Goal: Transaction & Acquisition: Purchase product/service

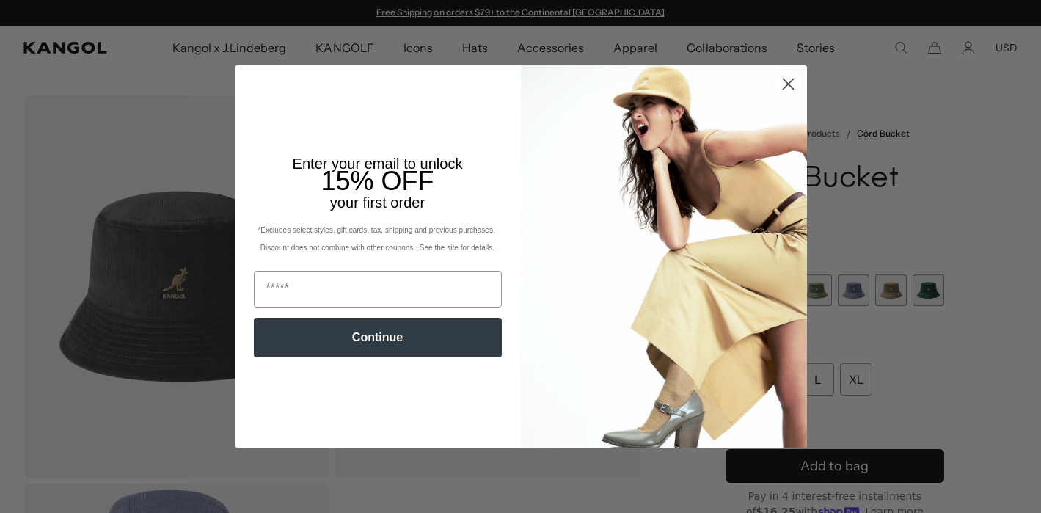
click at [787, 83] on icon "Close dialog" at bounding box center [788, 84] width 10 height 10
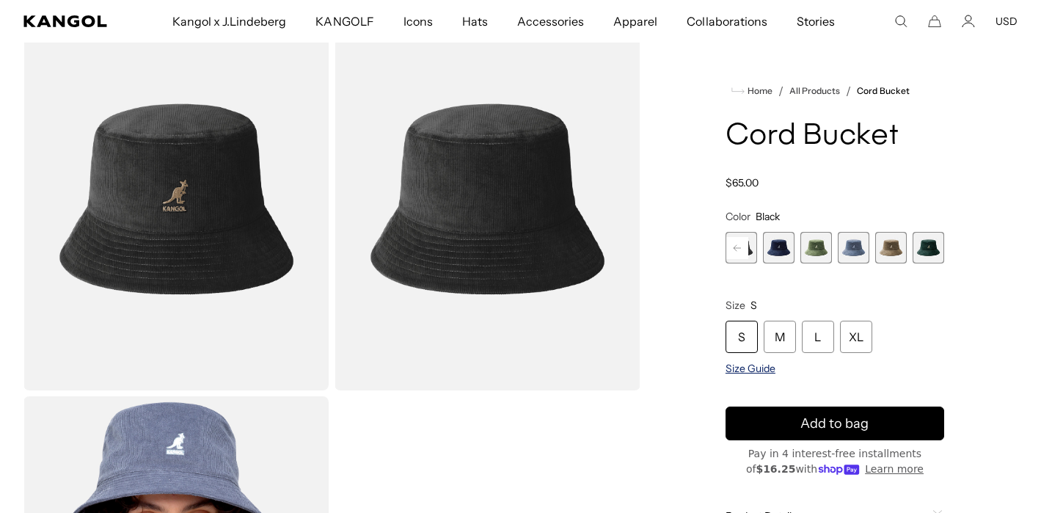
click at [765, 368] on span "Size Guide" at bounding box center [751, 368] width 50 height 13
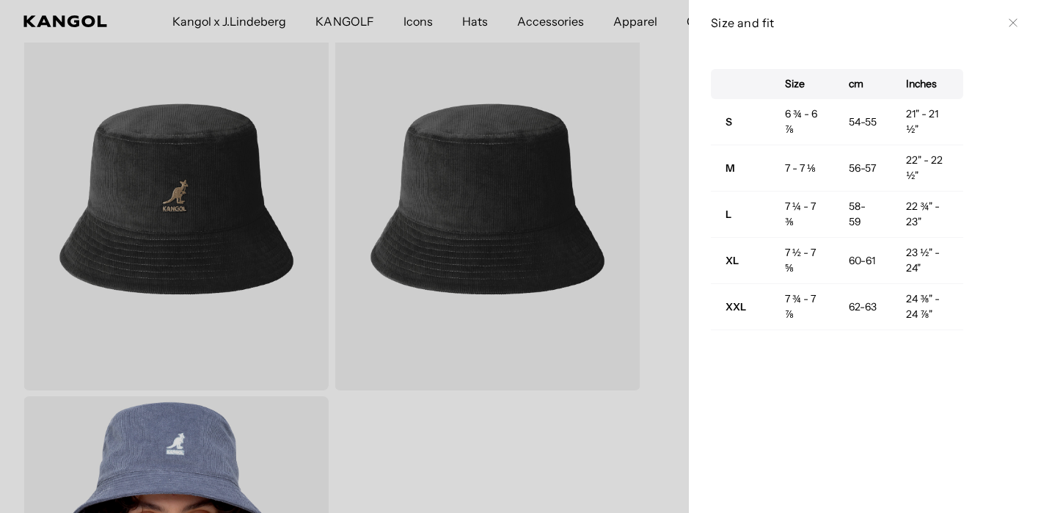
drag, startPoint x: 1012, startPoint y: 21, endPoint x: 894, endPoint y: 92, distance: 137.5
click at [1011, 22] on icon at bounding box center [1013, 22] width 9 height 9
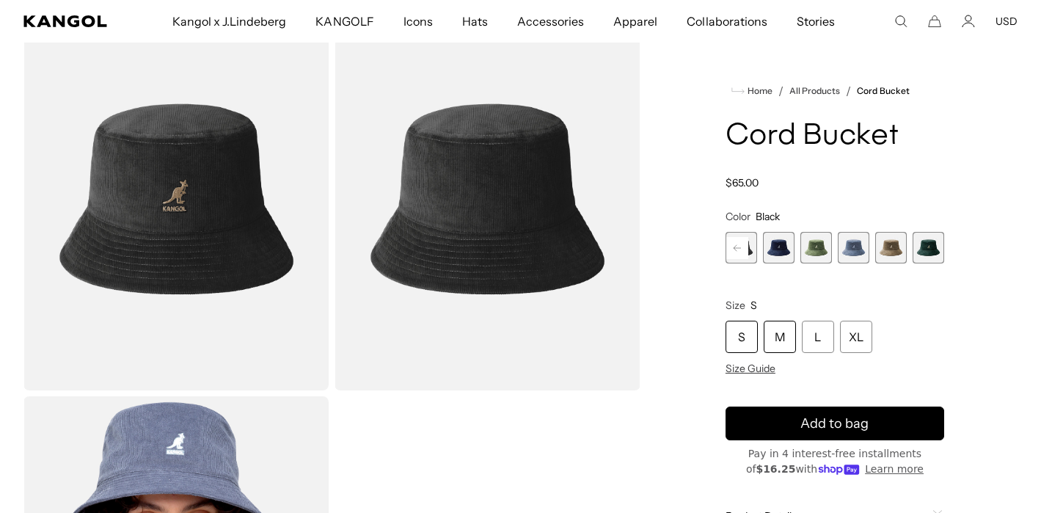
click at [781, 328] on div "M" at bounding box center [780, 337] width 32 height 32
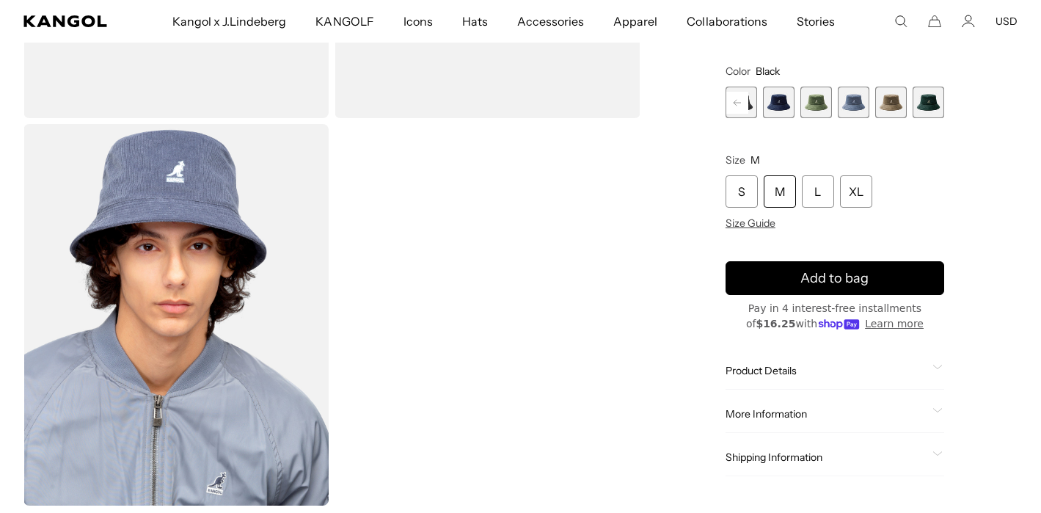
scroll to position [371, 0]
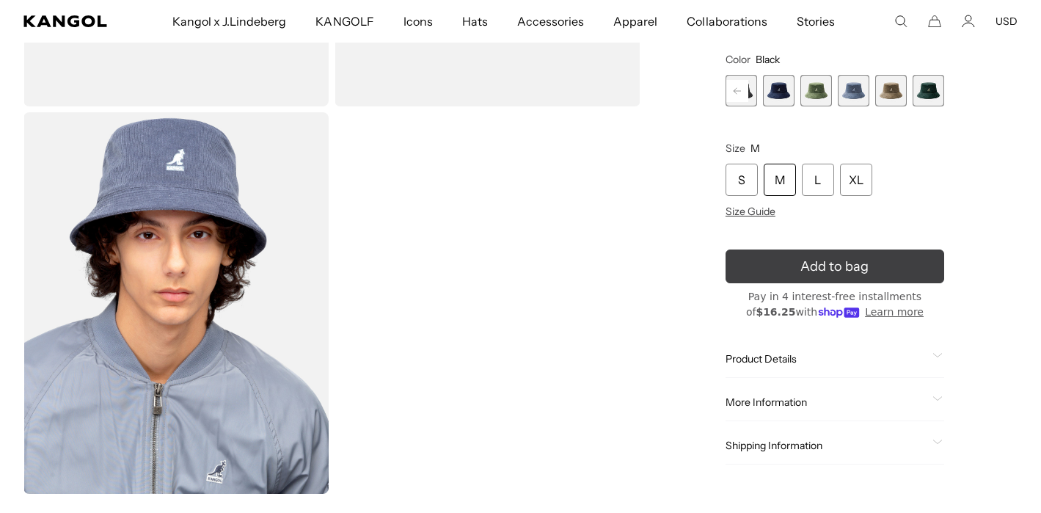
click at [858, 270] on span "Add to bag" at bounding box center [835, 267] width 68 height 20
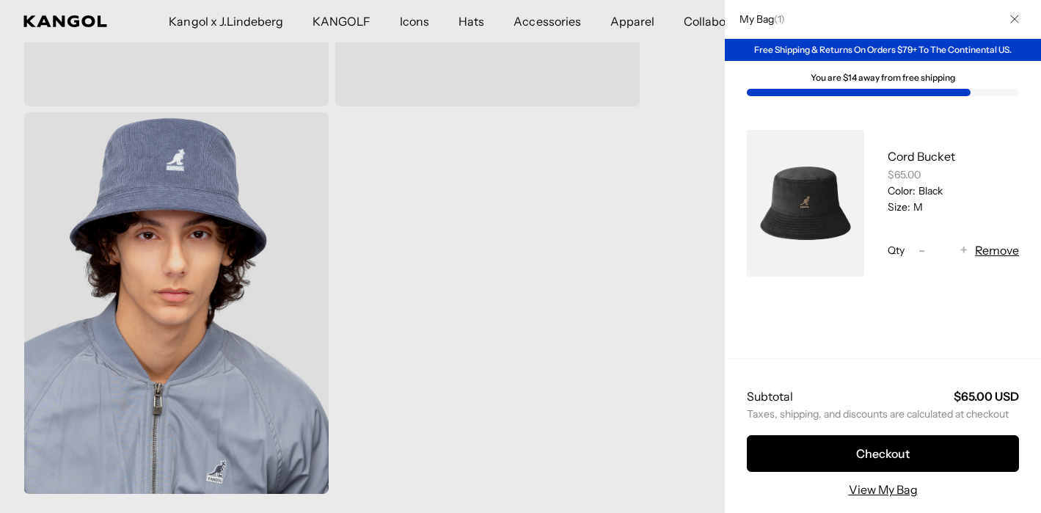
scroll to position [0, 302]
click at [1018, 18] on icon "Close" at bounding box center [1014, 19] width 9 height 9
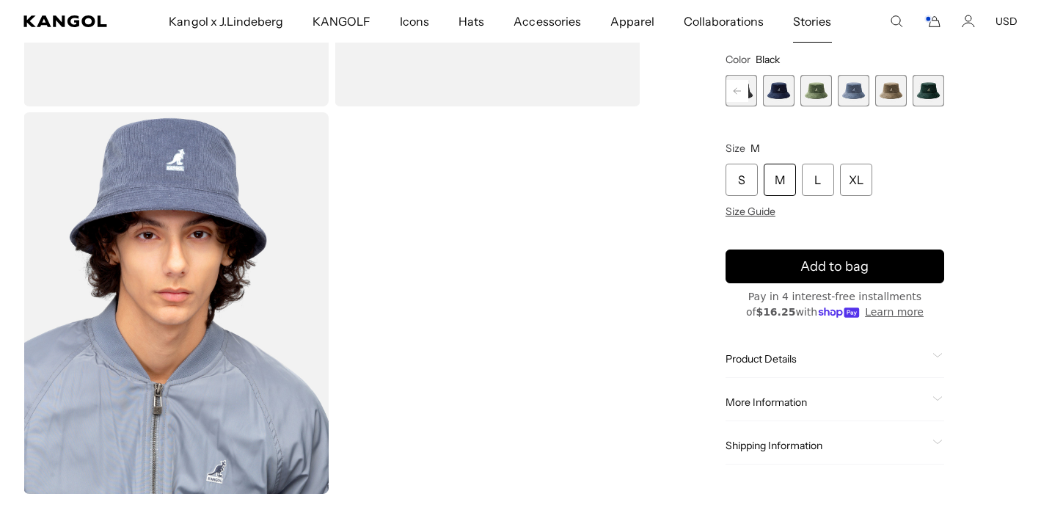
scroll to position [0, 0]
click at [779, 185] on div "M" at bounding box center [780, 180] width 32 height 32
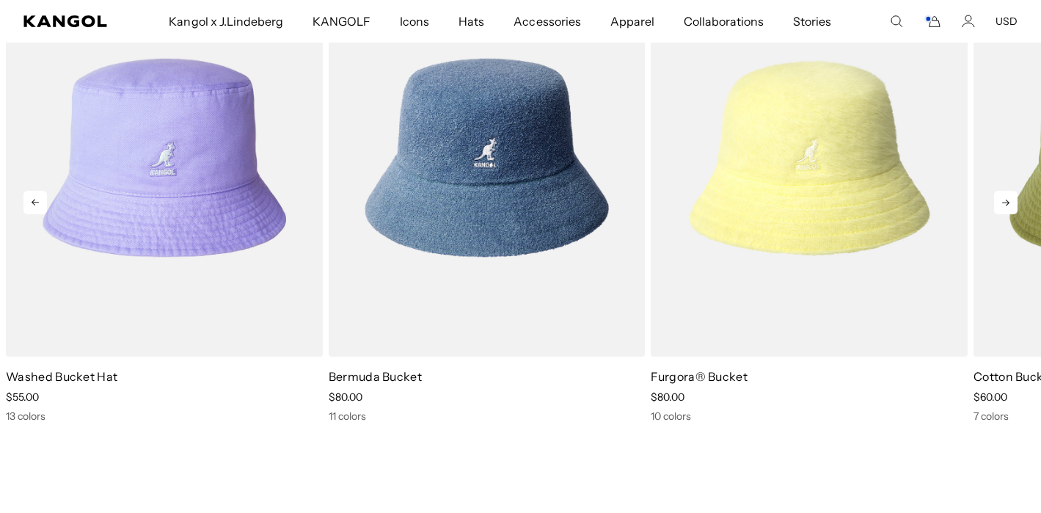
scroll to position [0, 302]
click at [1005, 201] on icon at bounding box center [1005, 202] width 23 height 23
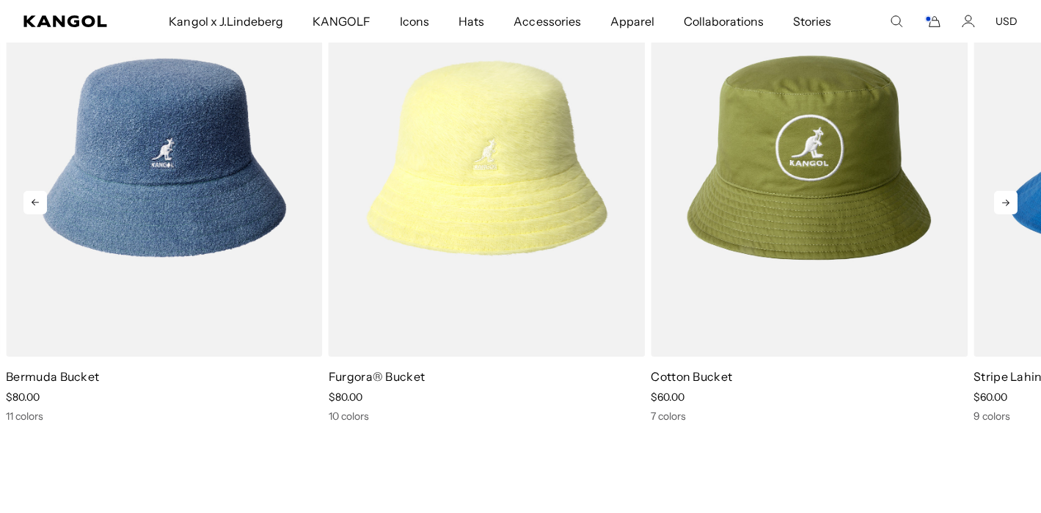
click at [1005, 201] on icon at bounding box center [1005, 202] width 23 height 23
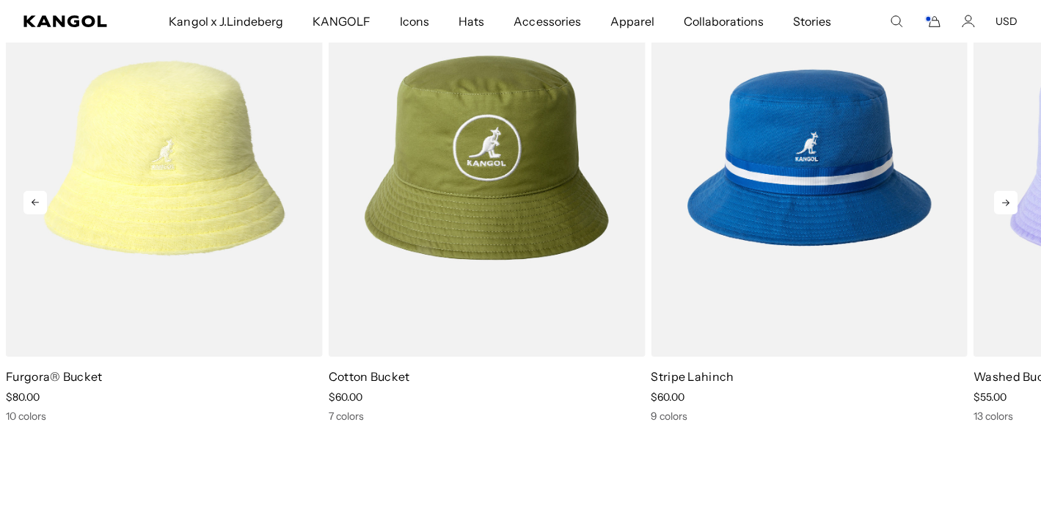
scroll to position [0, 0]
click at [1005, 201] on icon at bounding box center [1005, 202] width 23 height 23
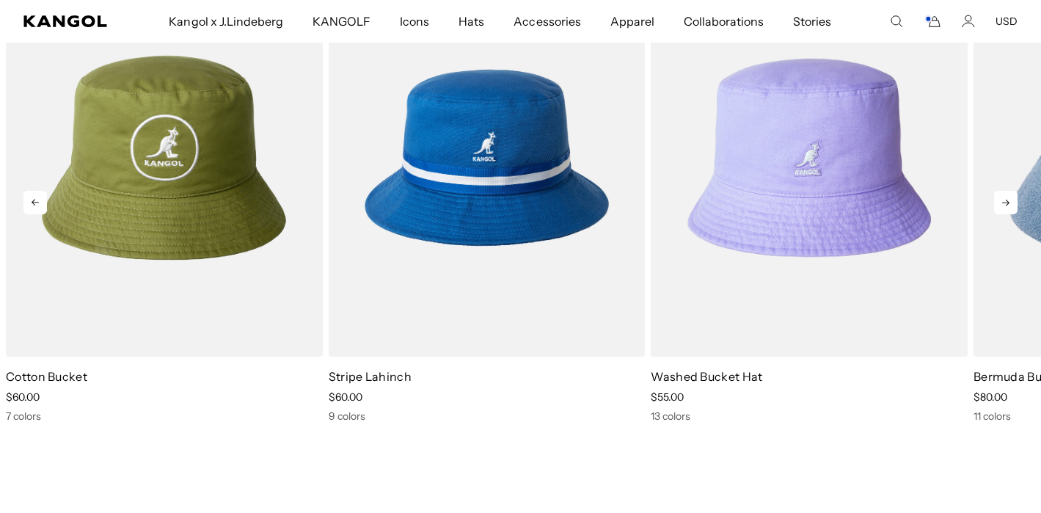
click at [1005, 201] on icon at bounding box center [1005, 202] width 23 height 23
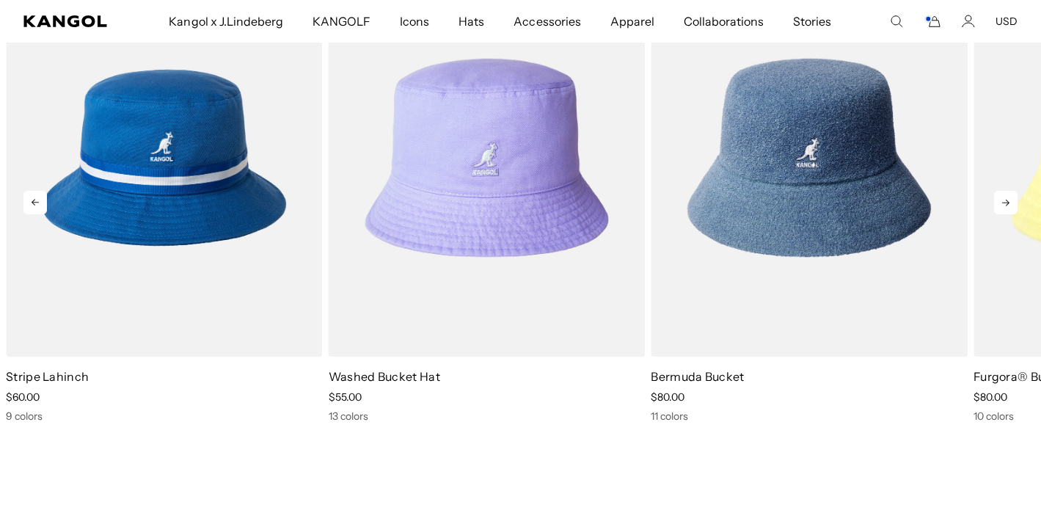
click at [1005, 201] on icon at bounding box center [1005, 202] width 23 height 23
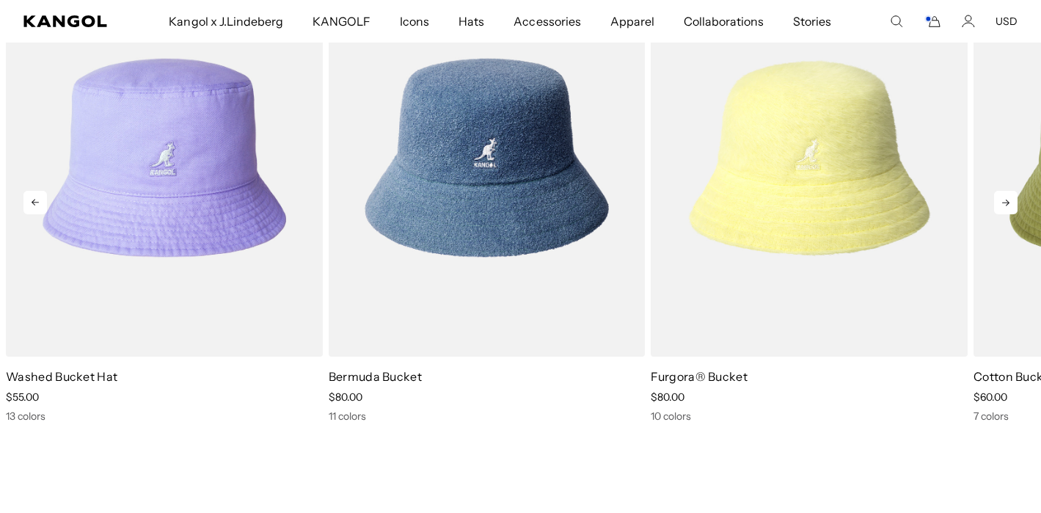
click at [1005, 201] on icon at bounding box center [1005, 202] width 23 height 23
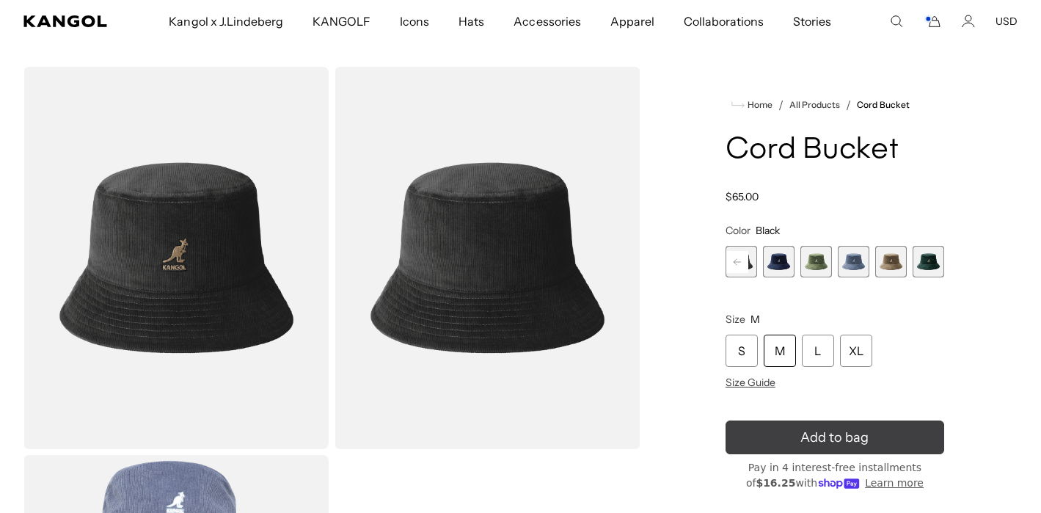
scroll to position [0, 302]
click at [845, 442] on icon "submit" at bounding box center [835, 437] width 22 height 22
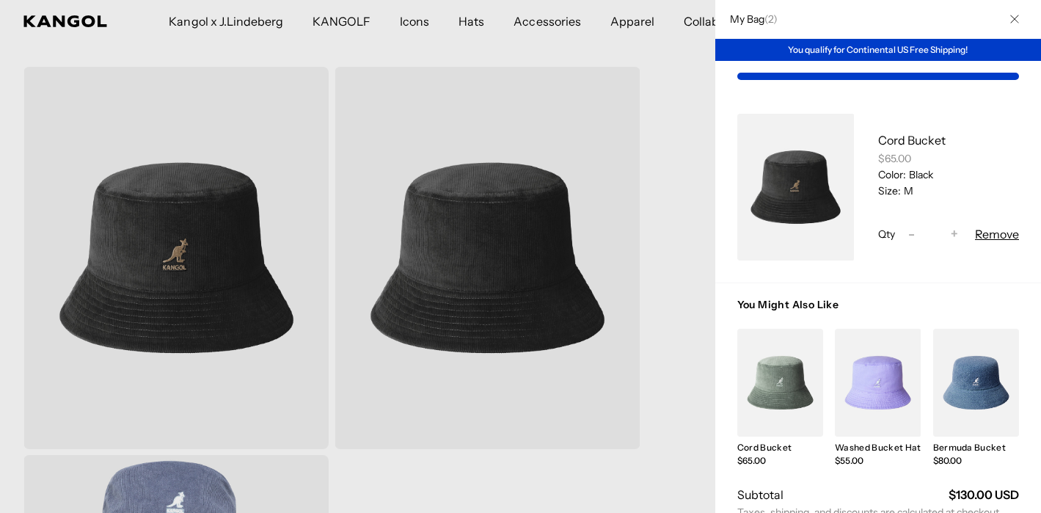
scroll to position [0, 0]
click at [914, 233] on button "Decrease quantity for Cord Bucket -" at bounding box center [912, 234] width 22 height 18
type input "*"
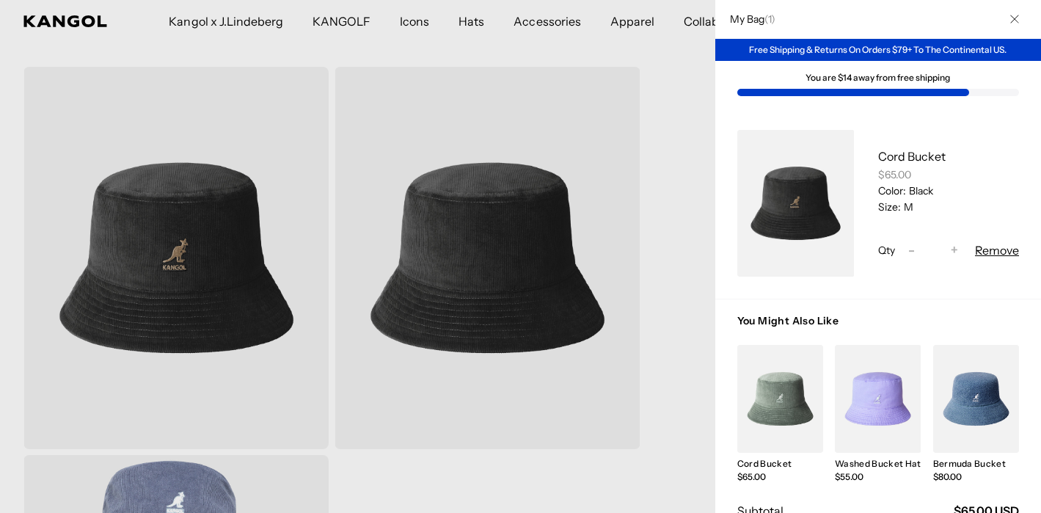
scroll to position [0, 302]
click at [698, 326] on div at bounding box center [520, 256] width 1041 height 513
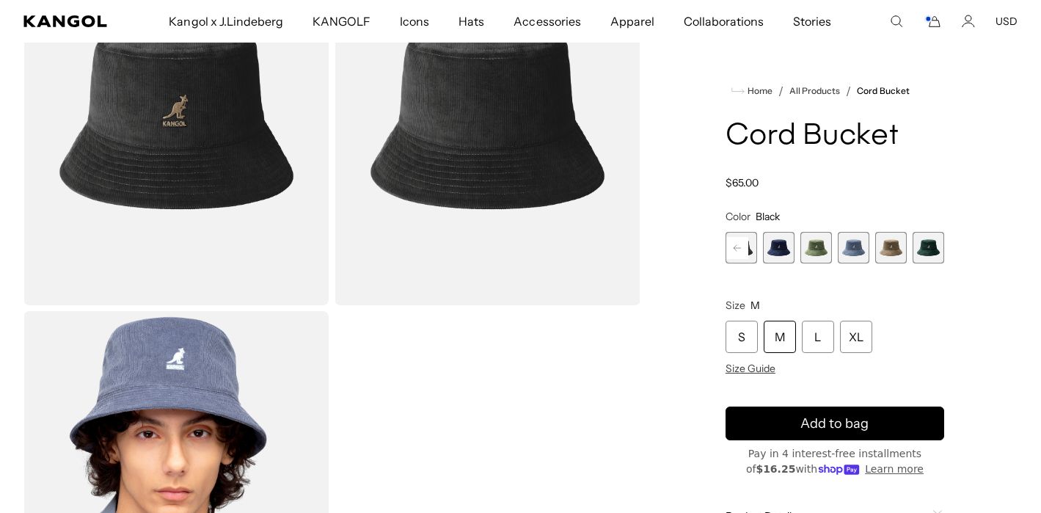
scroll to position [0, 0]
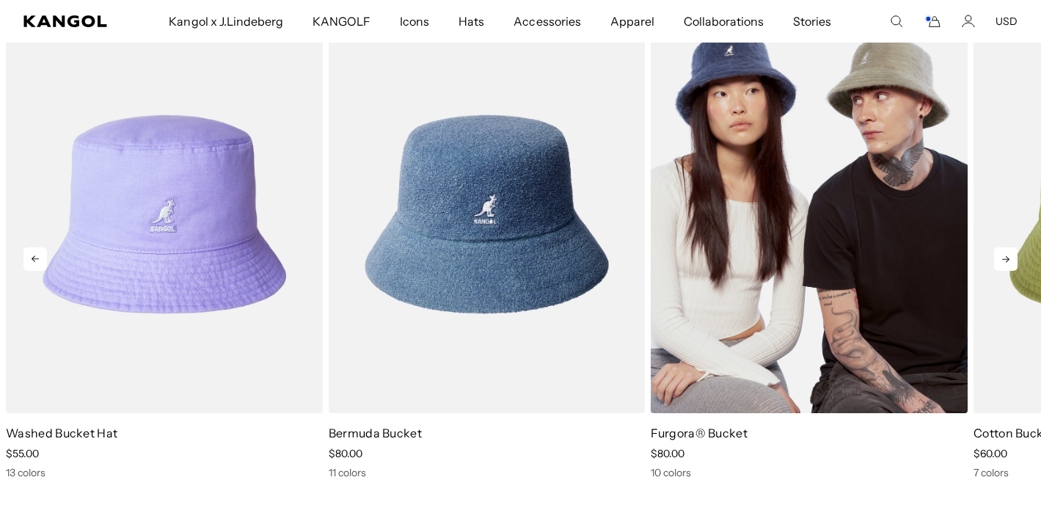
click at [782, 305] on img "3 of 5" at bounding box center [809, 214] width 317 height 398
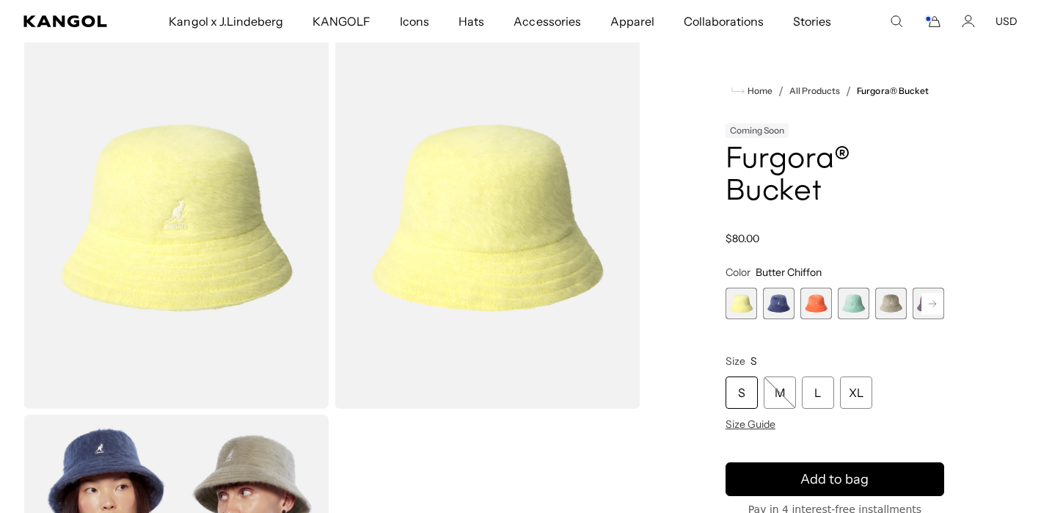
scroll to position [79, 0]
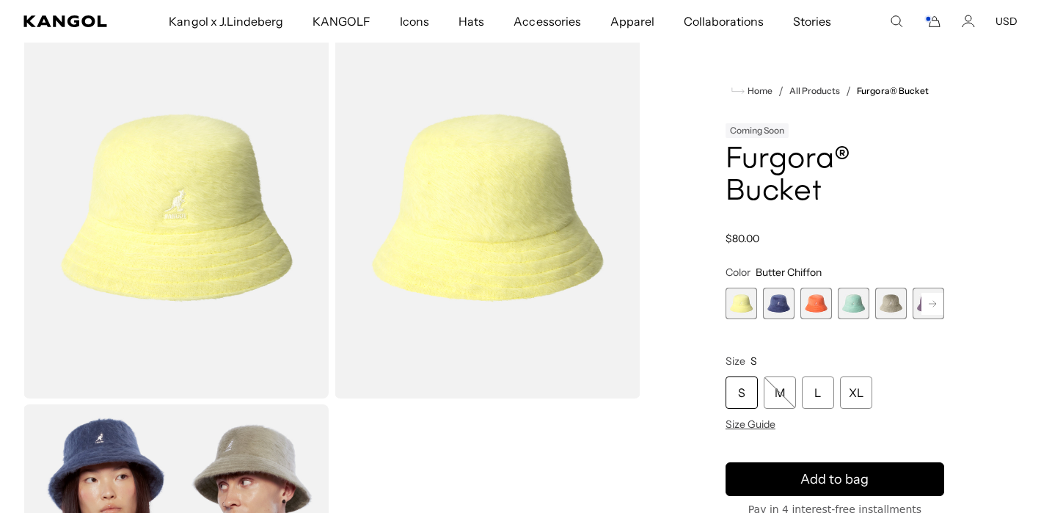
click at [936, 309] on rect at bounding box center [933, 304] width 22 height 22
click at [900, 307] on span "7 of 10" at bounding box center [891, 304] width 32 height 32
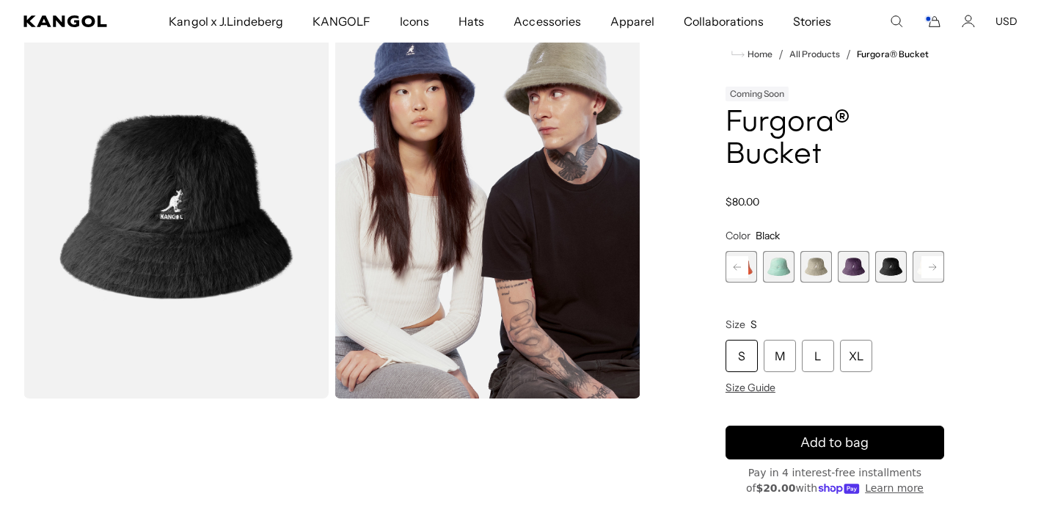
click at [814, 265] on span "5 of 10" at bounding box center [817, 267] width 32 height 32
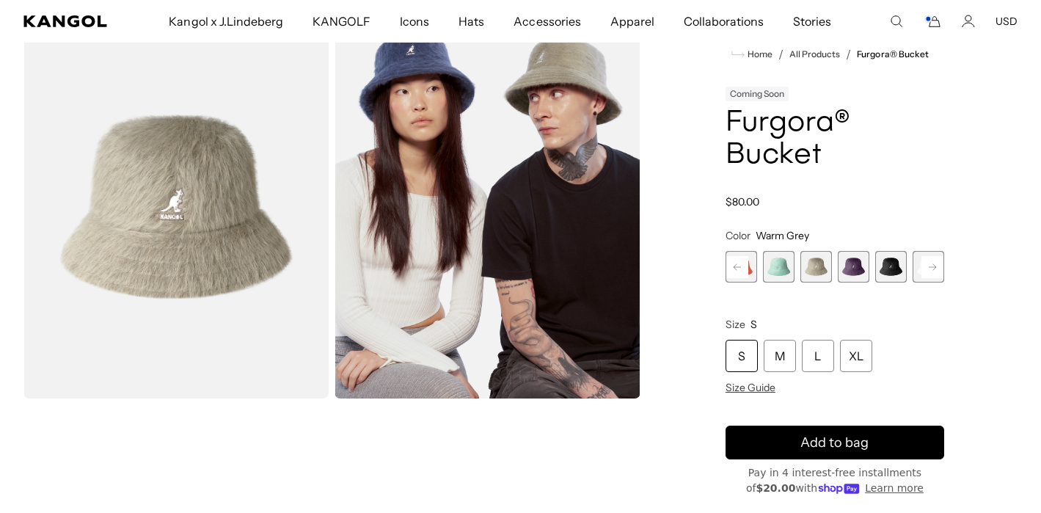
scroll to position [0, 302]
click at [930, 271] on rect at bounding box center [933, 267] width 22 height 22
click at [930, 271] on span "10 of 10" at bounding box center [929, 267] width 32 height 32
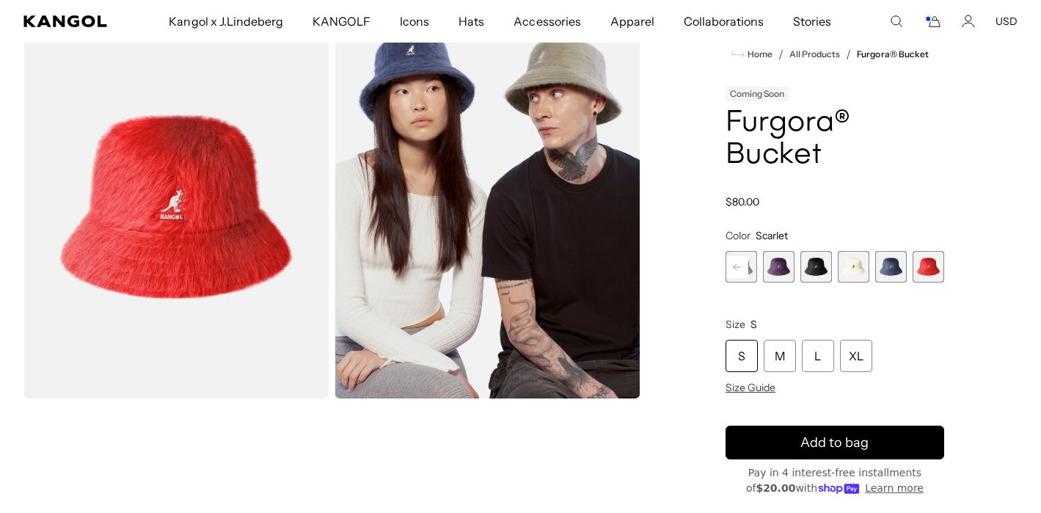
click at [891, 271] on span "9 of 10" at bounding box center [891, 267] width 32 height 32
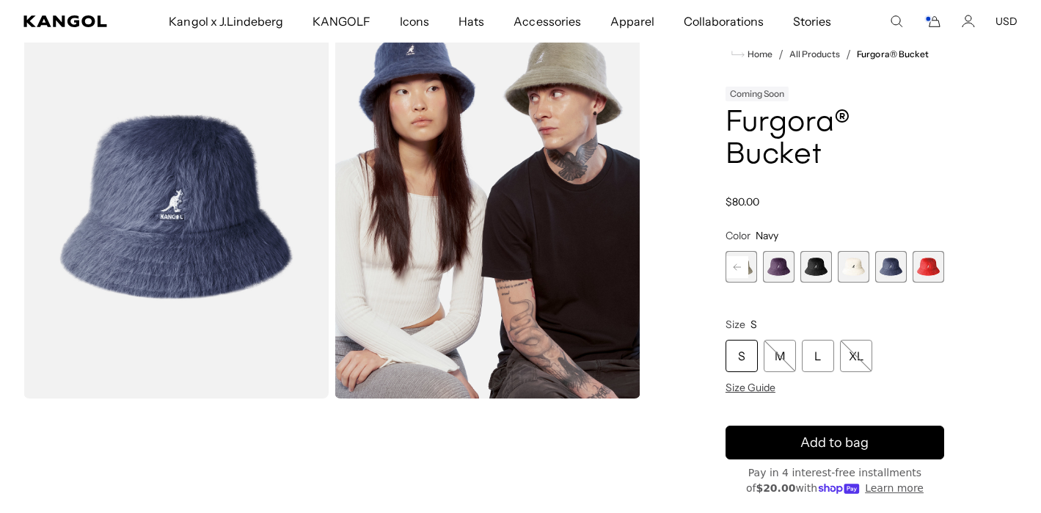
scroll to position [0, 302]
click at [859, 272] on span "8 of 10" at bounding box center [854, 267] width 32 height 32
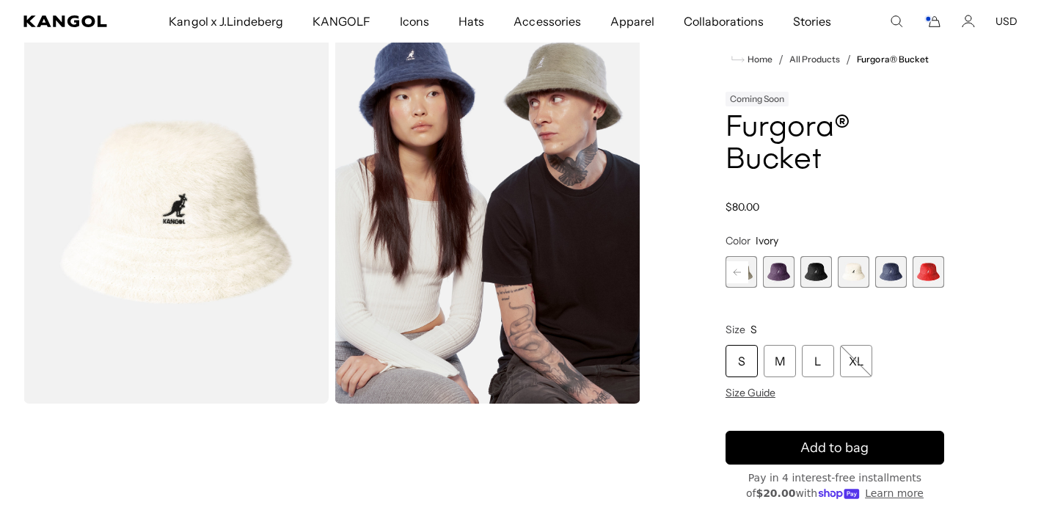
scroll to position [0, 302]
click at [823, 276] on span "7 of 10" at bounding box center [817, 272] width 32 height 32
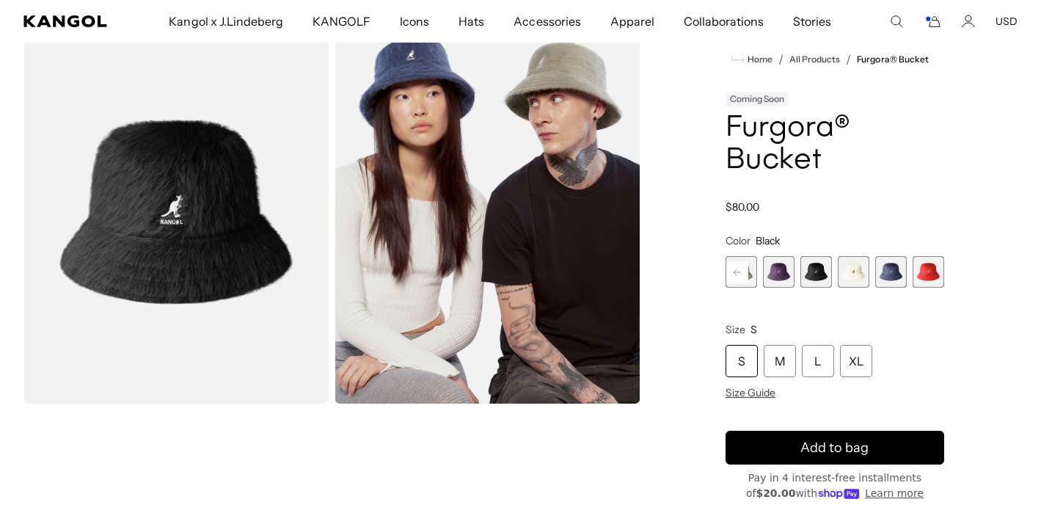
click at [779, 278] on span "6 of 10" at bounding box center [779, 272] width 32 height 32
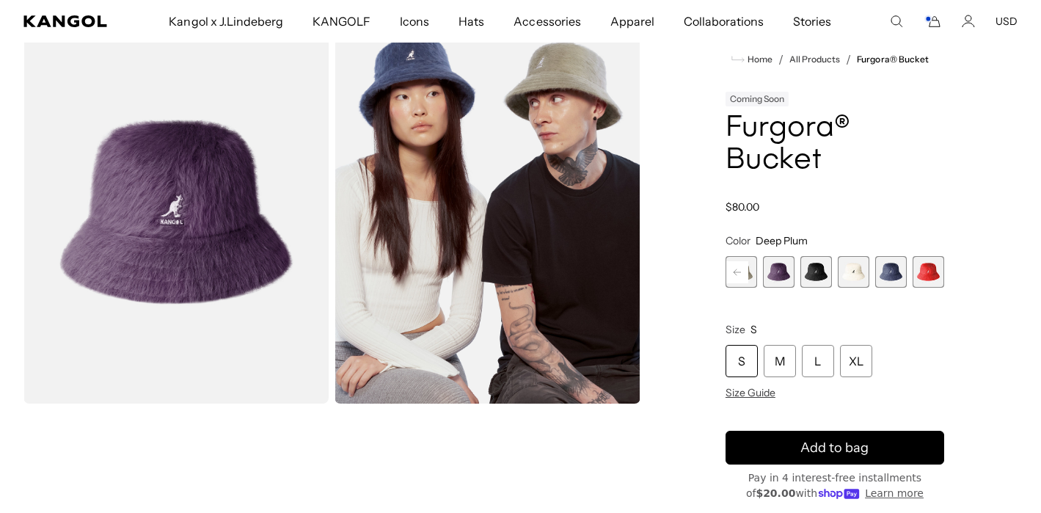
click at [740, 276] on rect at bounding box center [737, 272] width 22 height 22
click at [798, 271] on div "Butter Chiffon Variant sold out or unavailable Hazy Indigo Variant sold out or …" at bounding box center [760, 272] width 219 height 32
click at [814, 271] on span "5 of 10" at bounding box center [817, 272] width 32 height 32
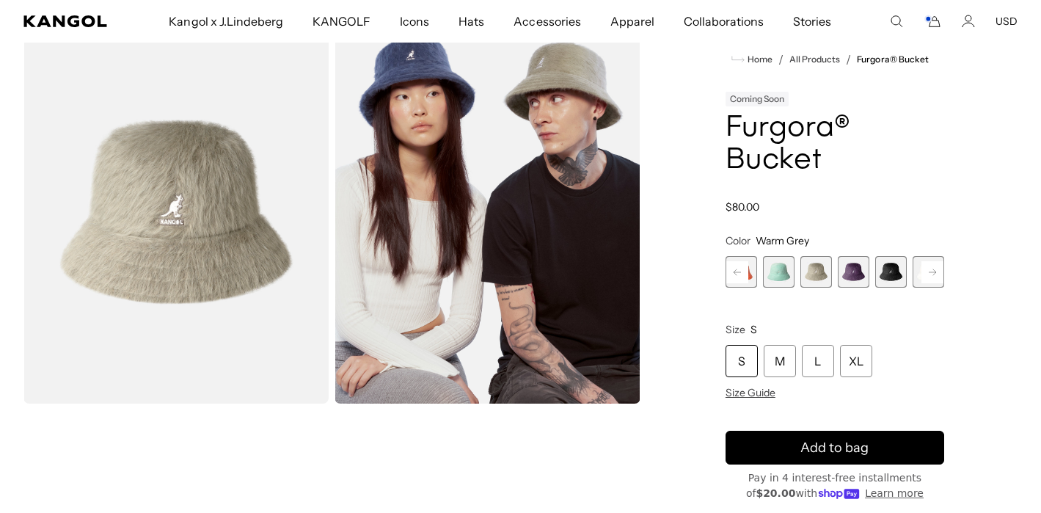
click at [779, 275] on span "4 of 10" at bounding box center [779, 272] width 32 height 32
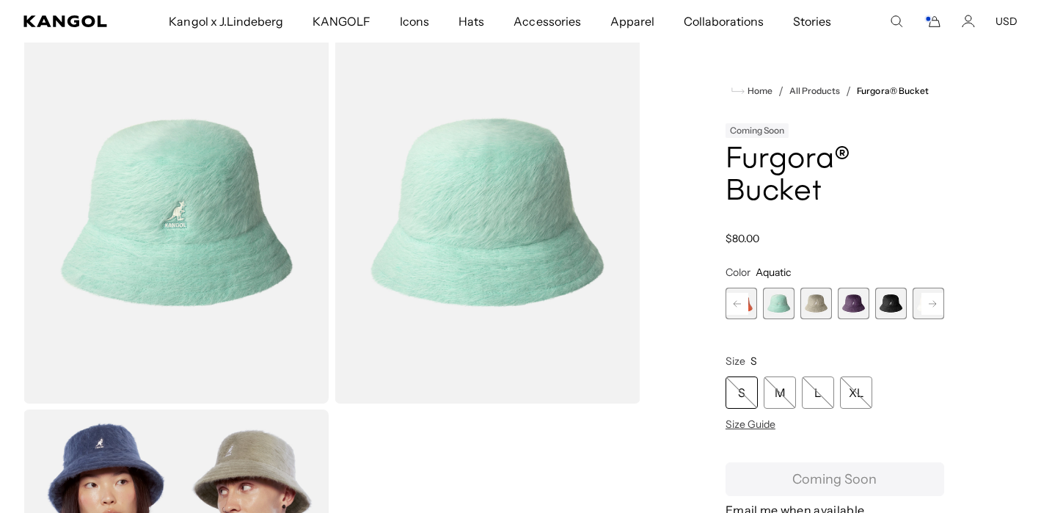
scroll to position [0, 302]
click at [737, 305] on rect at bounding box center [737, 304] width 22 height 22
click at [777, 305] on span "3 of 10" at bounding box center [779, 304] width 32 height 32
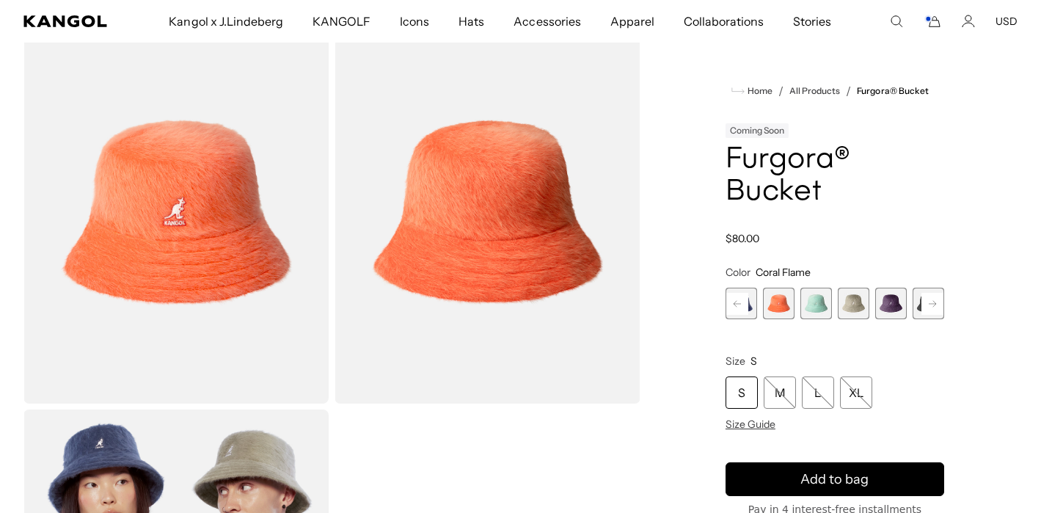
click at [738, 303] on icon at bounding box center [737, 303] width 7 height 6
click at [768, 304] on span "2 of 10" at bounding box center [779, 304] width 32 height 32
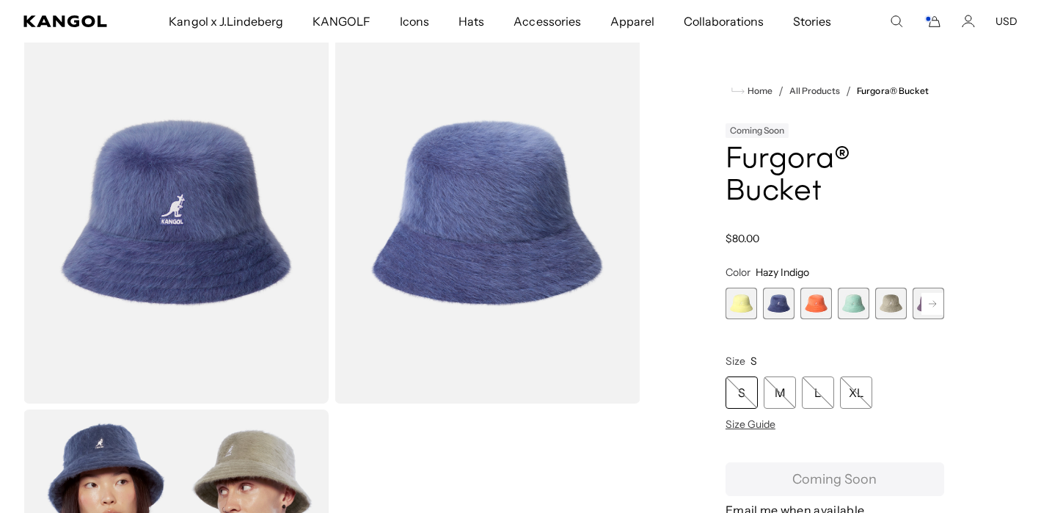
scroll to position [0, 302]
click at [735, 303] on span "1 of 10" at bounding box center [742, 304] width 32 height 32
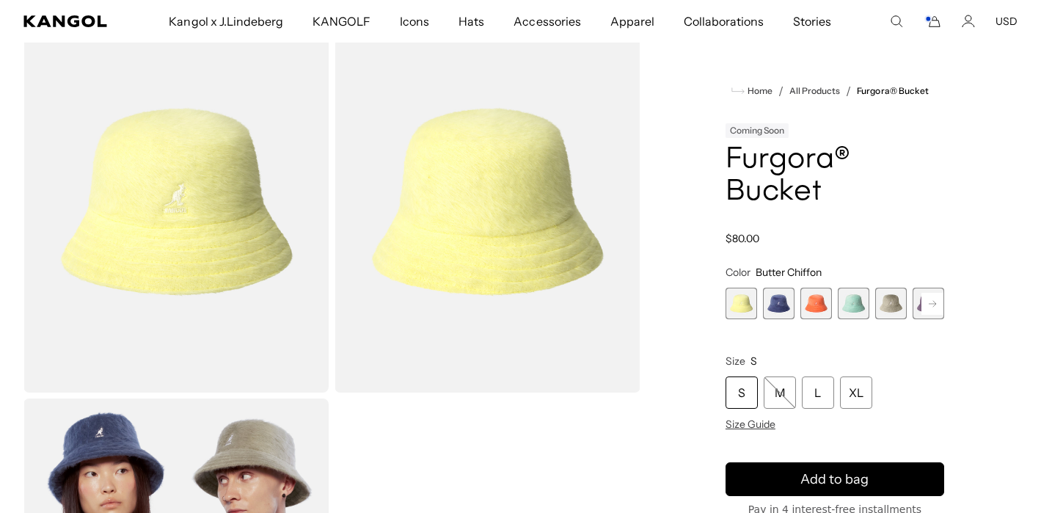
scroll to position [79, 0]
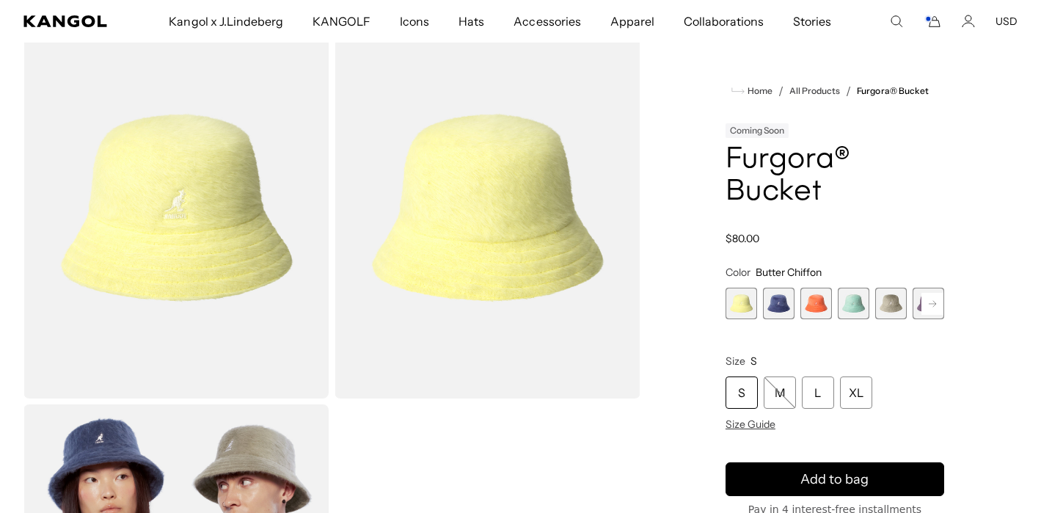
click at [806, 308] on span "3 of 10" at bounding box center [817, 304] width 32 height 32
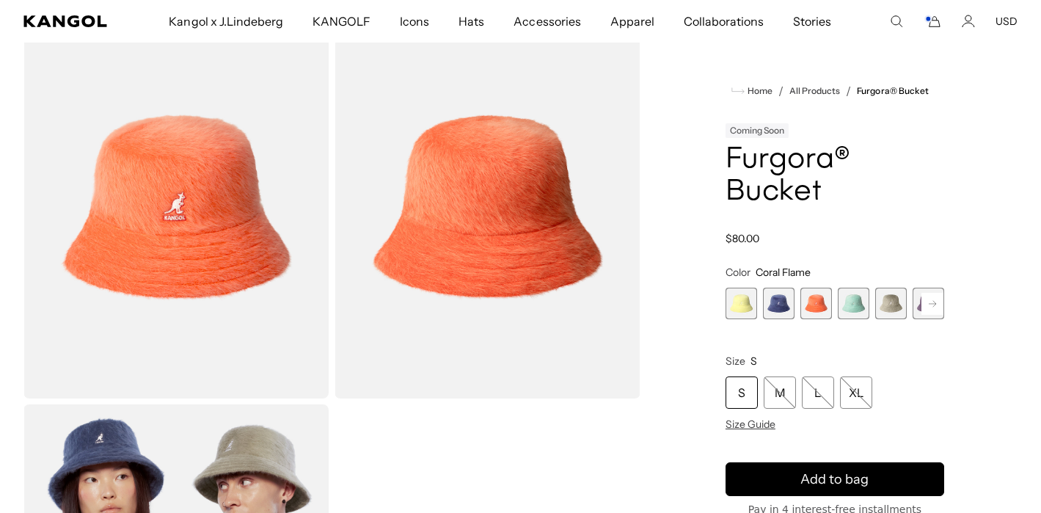
click at [795, 308] on div "Butter Chiffon Variant sold out or unavailable Hazy Indigo Variant sold out or …" at bounding box center [835, 304] width 219 height 32
click at [854, 307] on span "4 of 10" at bounding box center [854, 304] width 32 height 32
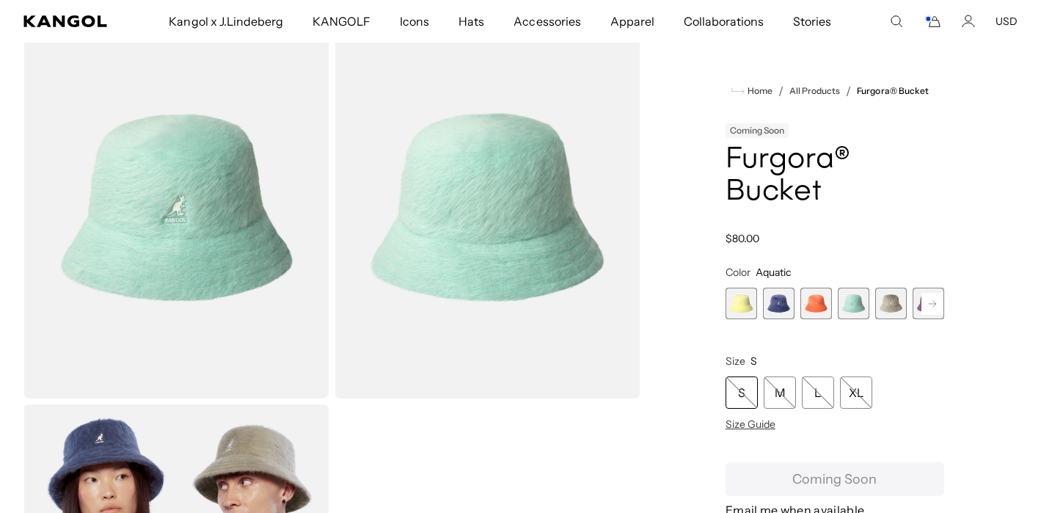
click at [881, 306] on span "5 of 10" at bounding box center [891, 304] width 32 height 32
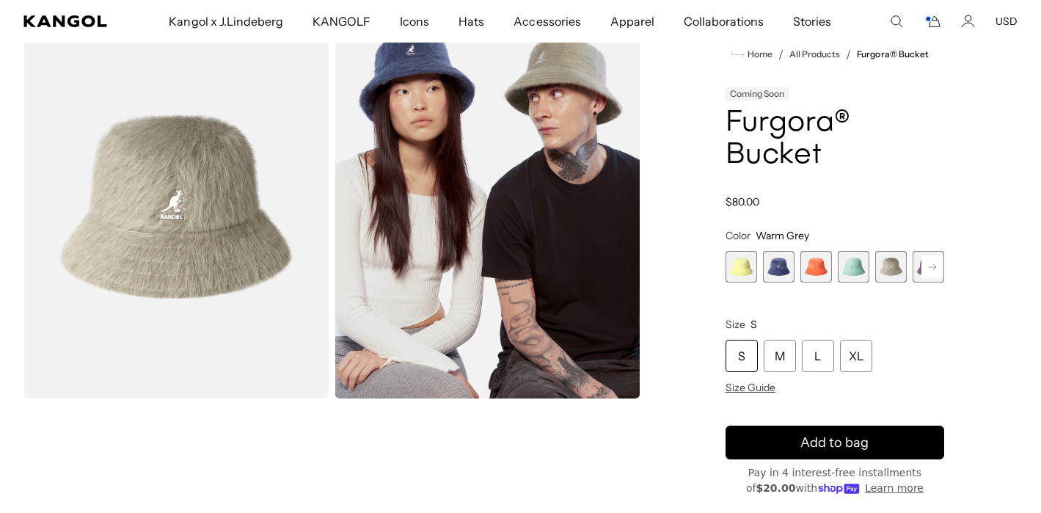
scroll to position [0, 302]
click at [932, 263] on rect at bounding box center [933, 267] width 22 height 22
click at [847, 274] on span "5 of 10" at bounding box center [854, 267] width 32 height 32
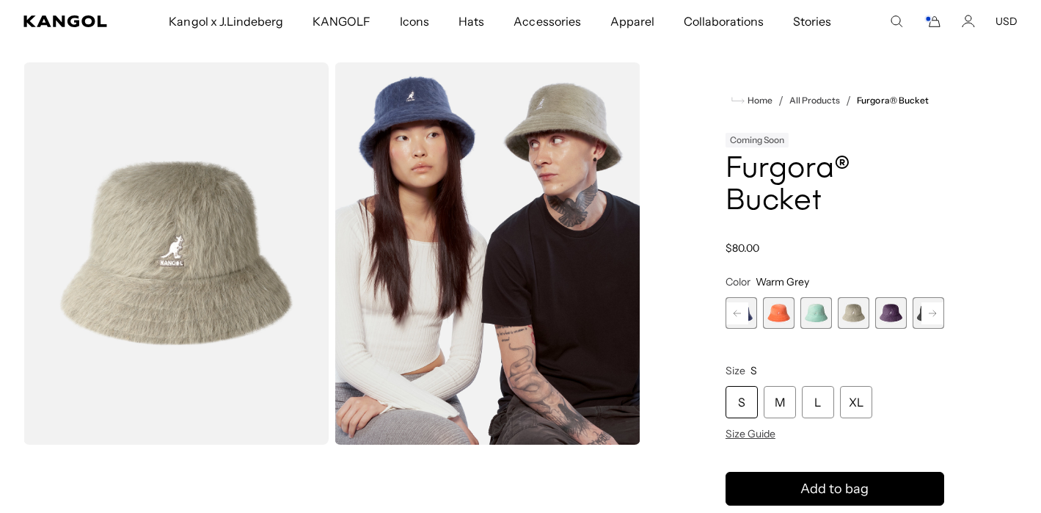
scroll to position [0, 0]
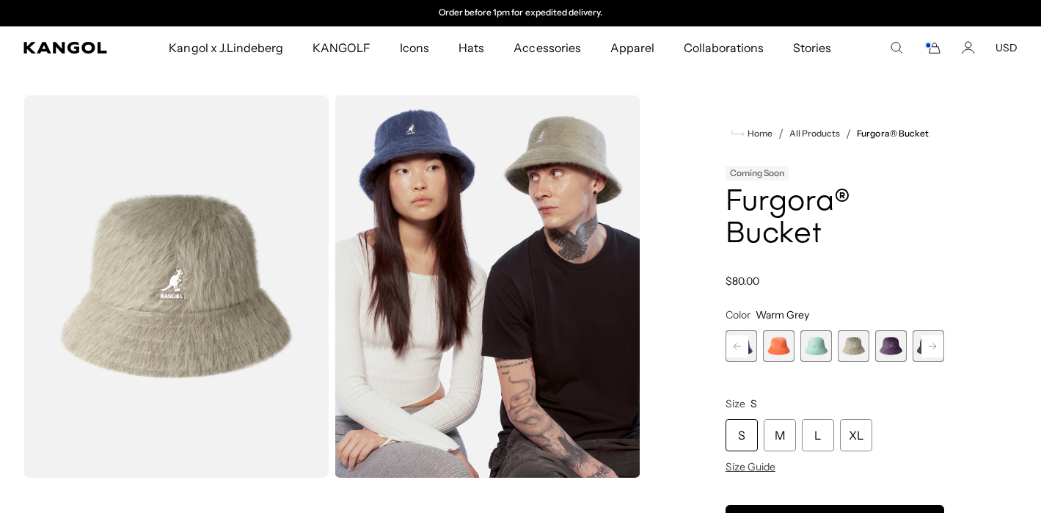
click at [816, 346] on span "4 of 10" at bounding box center [817, 346] width 32 height 32
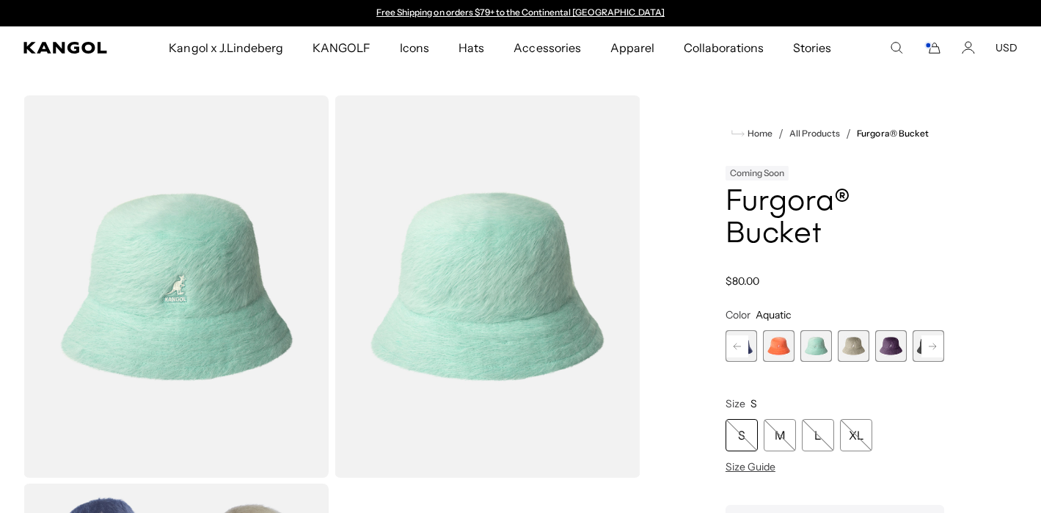
click at [856, 345] on span "5 of 10" at bounding box center [854, 346] width 32 height 32
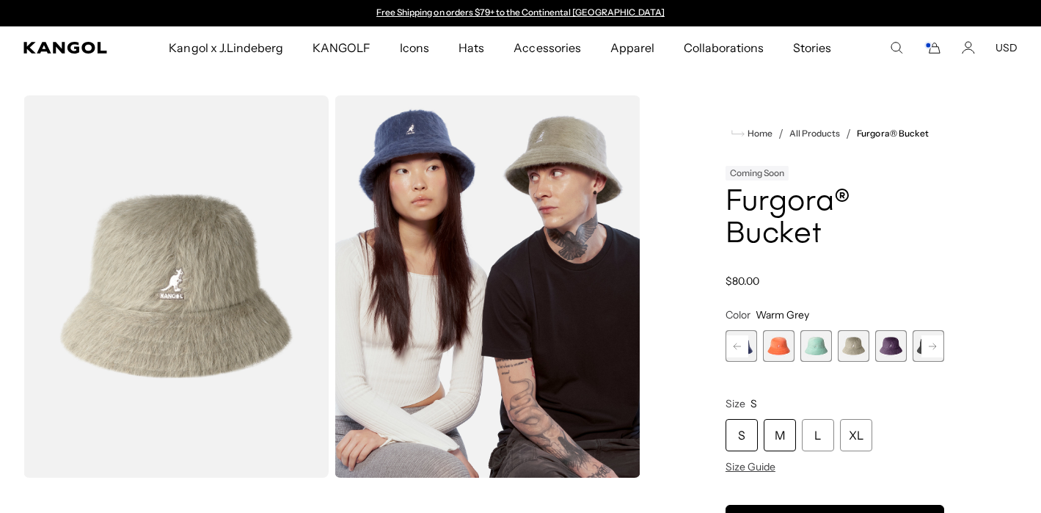
click at [776, 429] on div "M" at bounding box center [780, 435] width 32 height 32
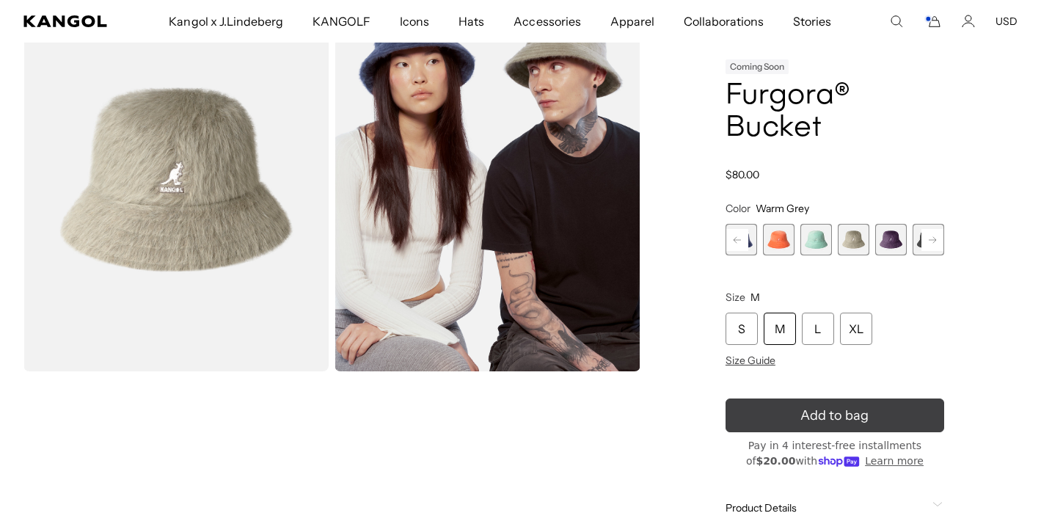
scroll to position [0, 302]
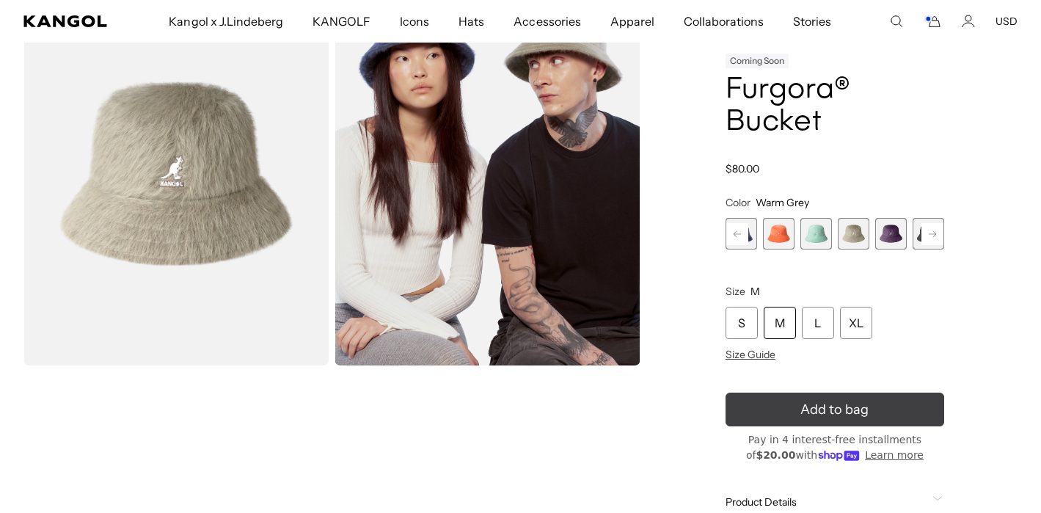
click at [843, 412] on icon "submit" at bounding box center [835, 409] width 24 height 24
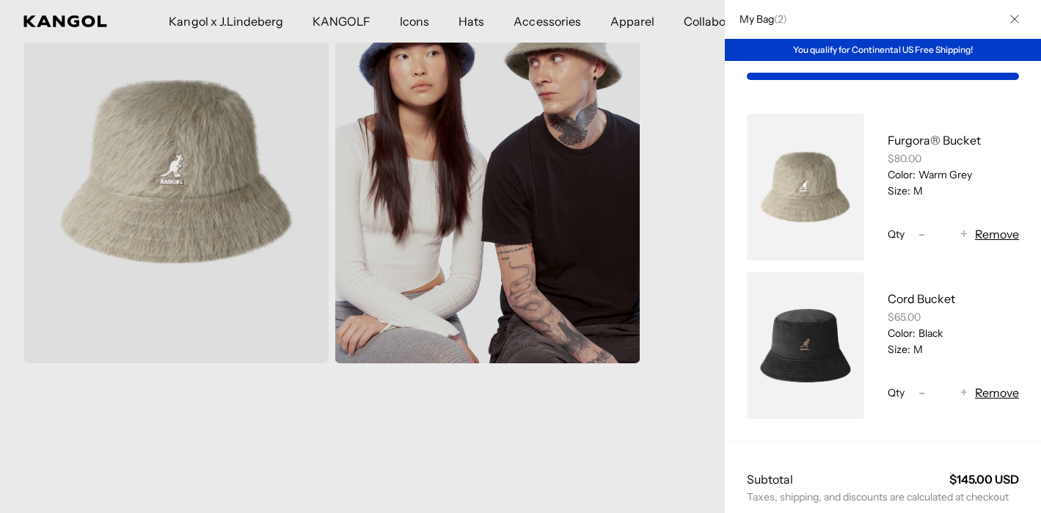
scroll to position [0, 0]
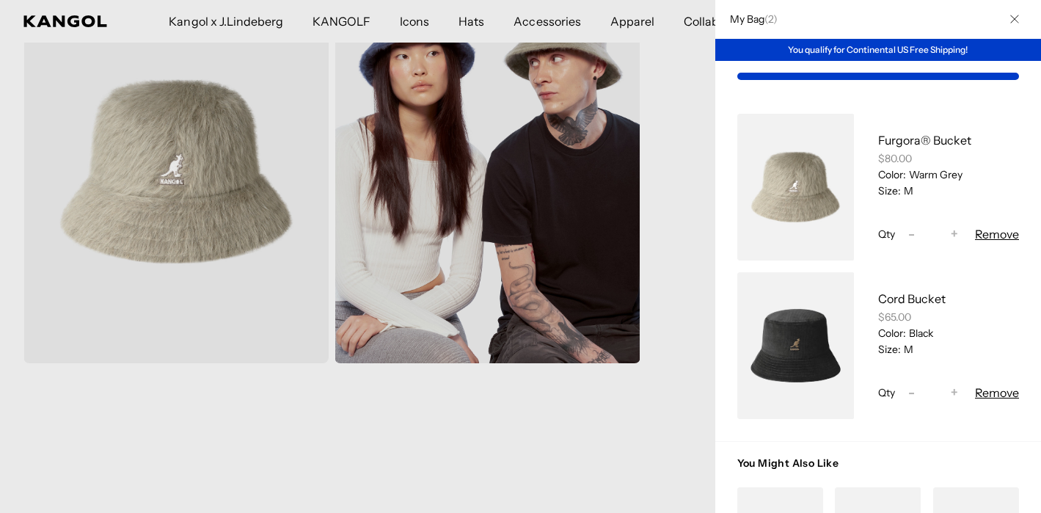
click at [679, 380] on div at bounding box center [520, 256] width 1041 height 513
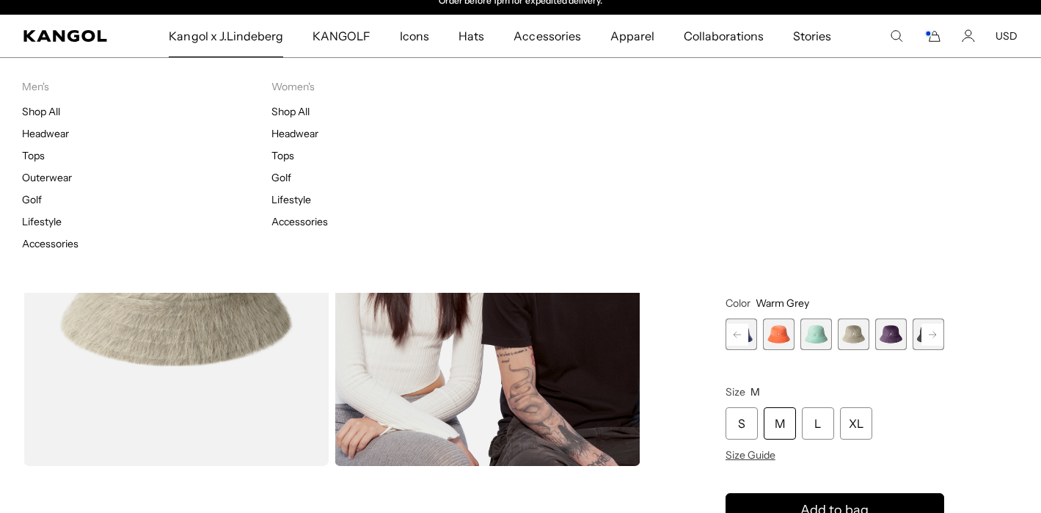
scroll to position [18, 0]
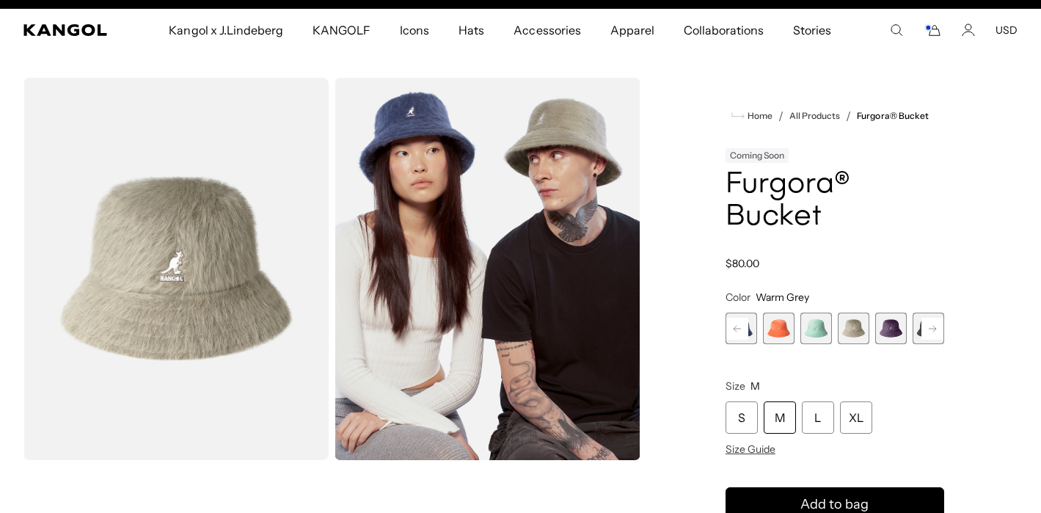
click at [261, 27] on span "Kangol x J.Lindeberg" at bounding box center [226, 30] width 114 height 43
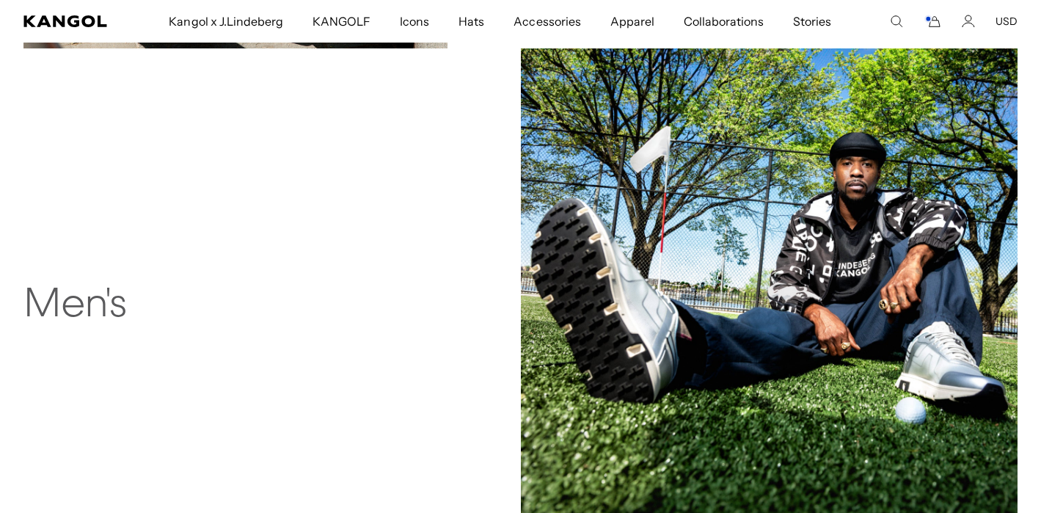
scroll to position [1113, 0]
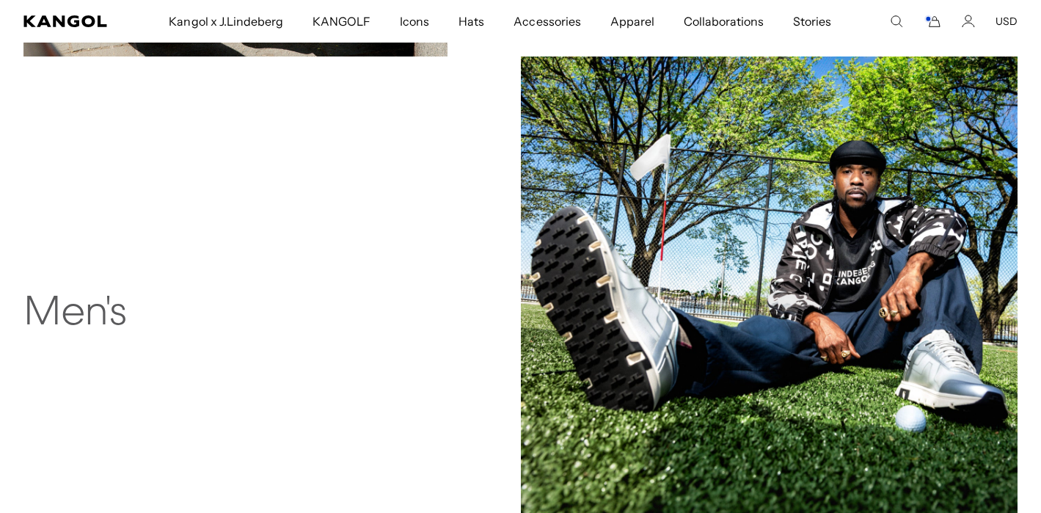
click at [638, 304] on img at bounding box center [769, 304] width 497 height 497
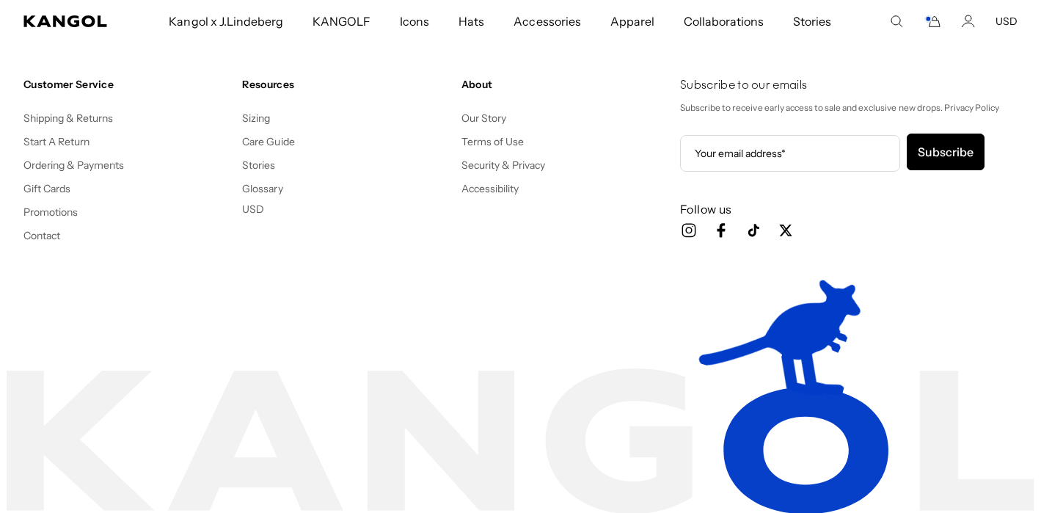
scroll to position [2488, 0]
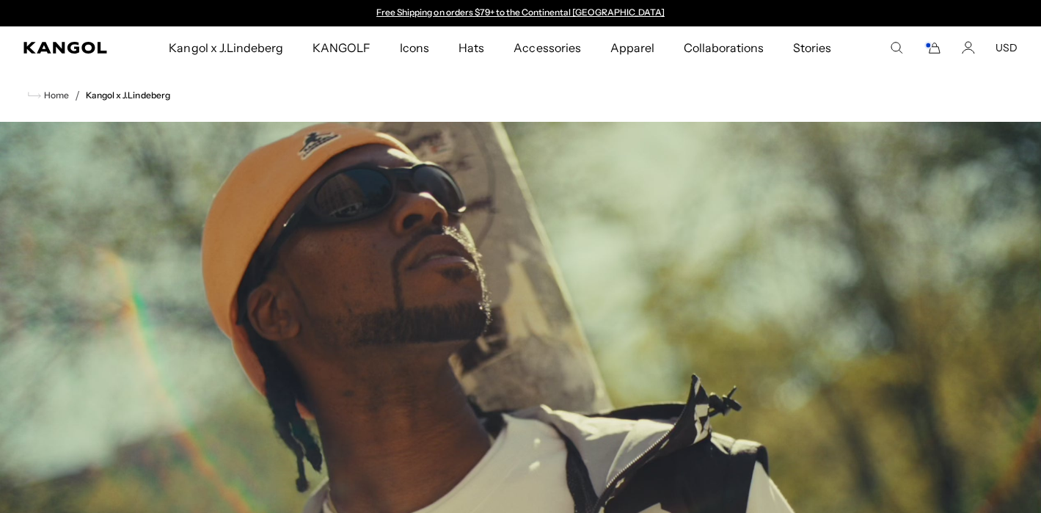
scroll to position [1787, 0]
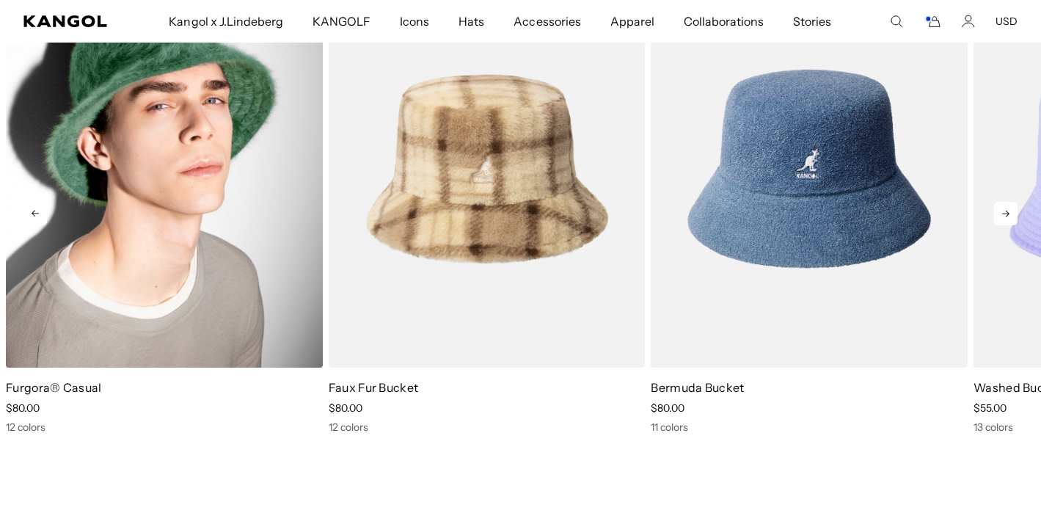
click at [198, 295] on img "1 of 5" at bounding box center [164, 169] width 317 height 398
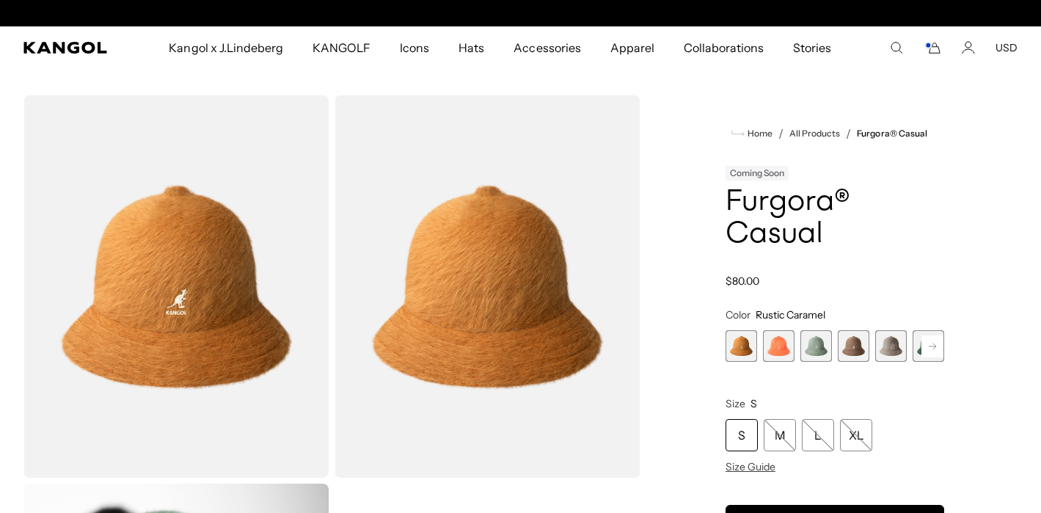
scroll to position [0, 302]
click at [741, 351] on span "1 of 12" at bounding box center [742, 346] width 32 height 32
click at [773, 351] on span "2 of 12" at bounding box center [779, 346] width 32 height 32
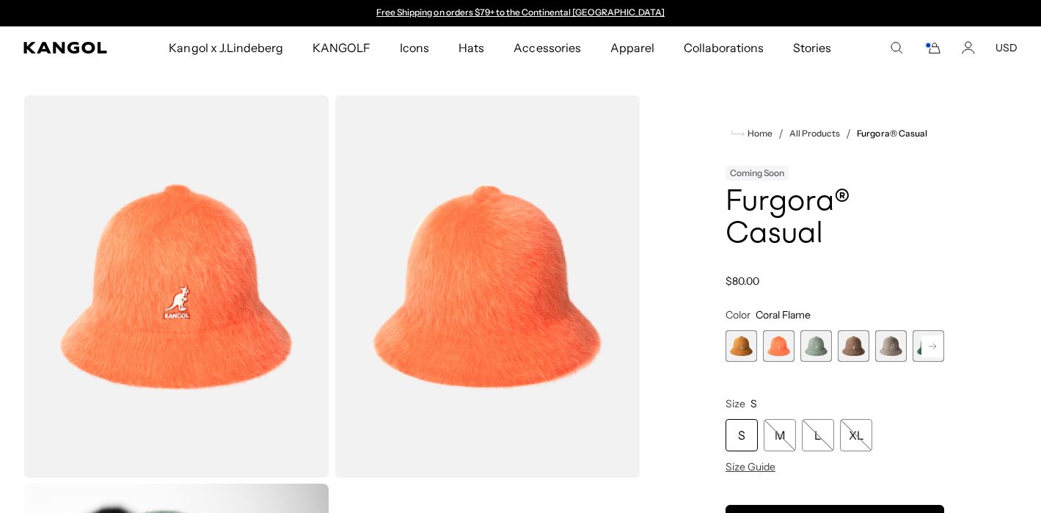
click at [817, 350] on span "3 of 12" at bounding box center [817, 346] width 32 height 32
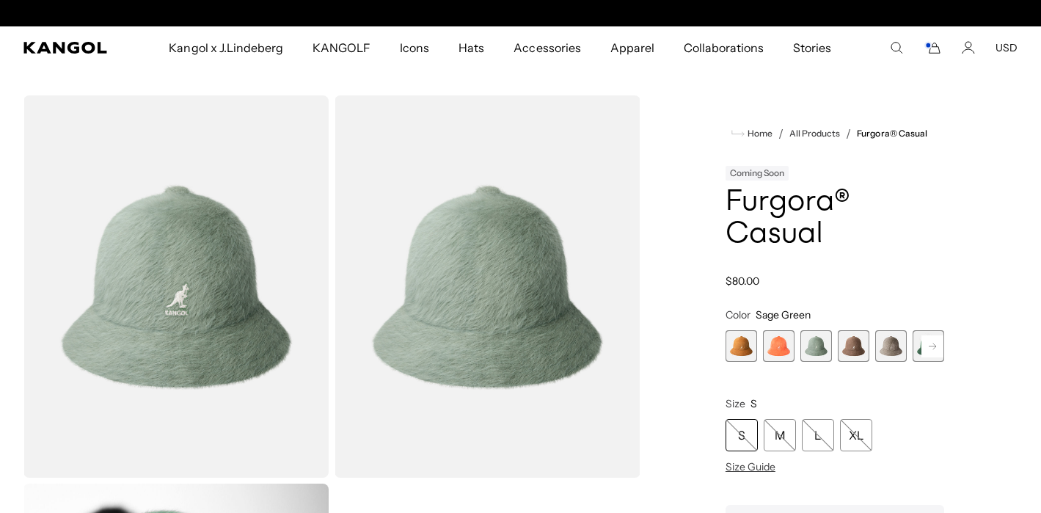
scroll to position [0, 302]
click at [856, 351] on span "4 of 12" at bounding box center [854, 346] width 32 height 32
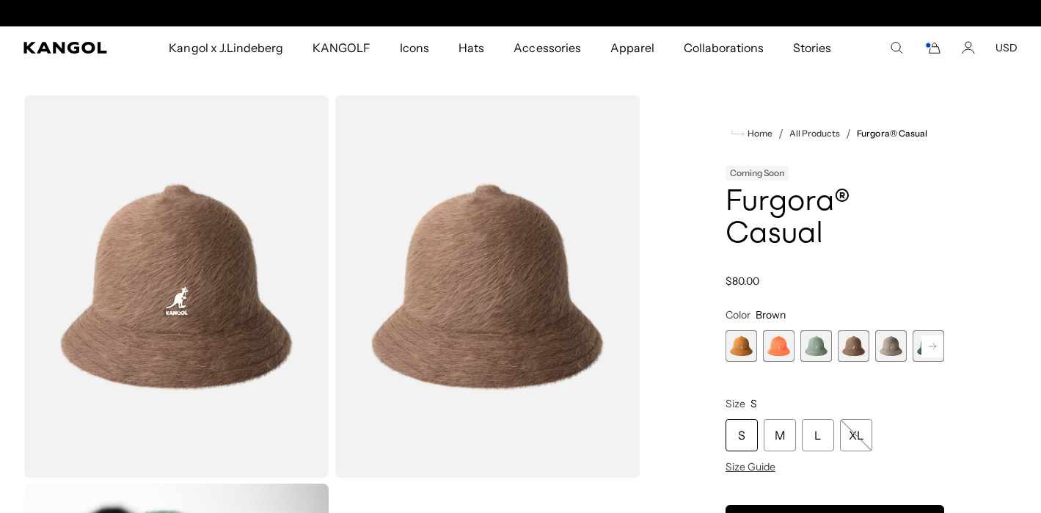
click at [884, 353] on span "5 of 12" at bounding box center [891, 346] width 32 height 32
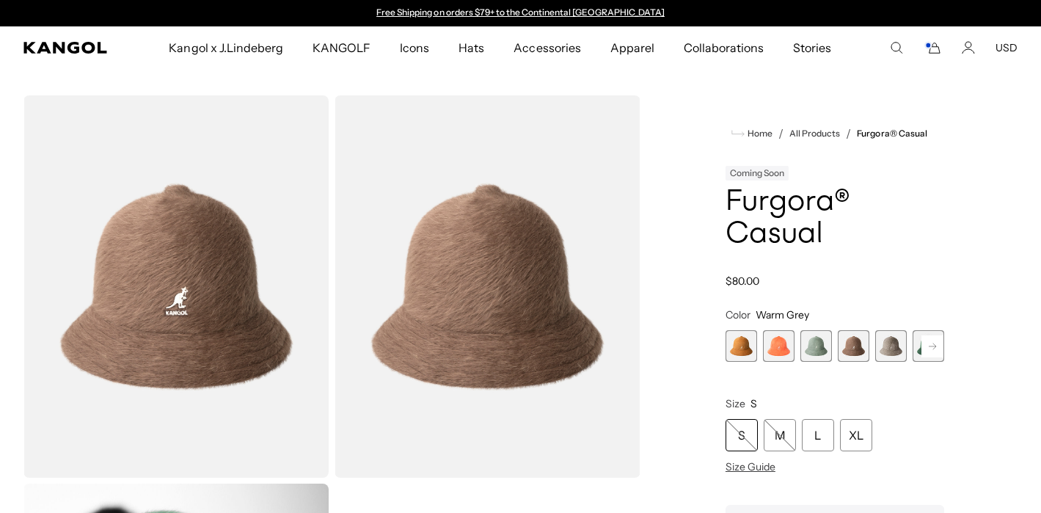
click at [939, 349] on rect at bounding box center [933, 346] width 22 height 22
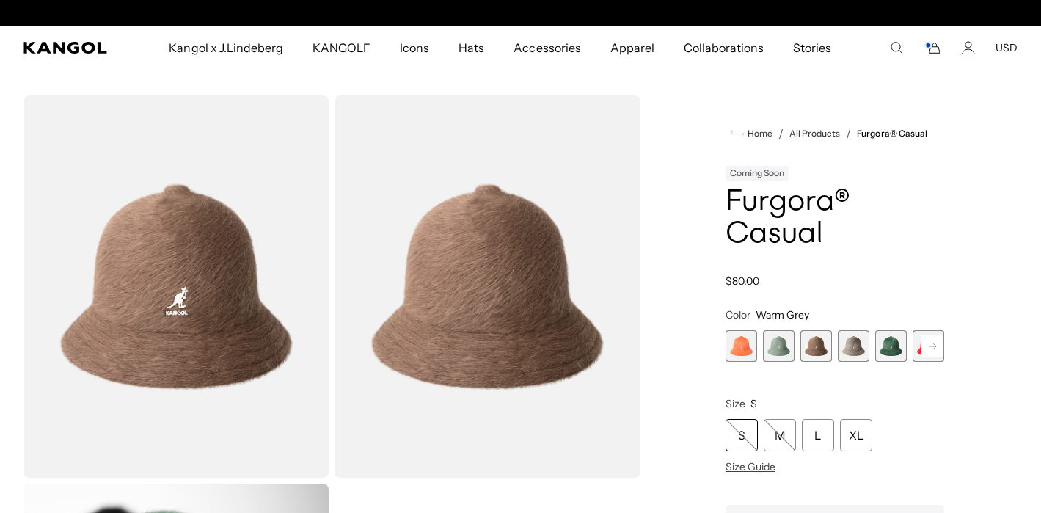
scroll to position [0, 302]
click at [939, 349] on rect at bounding box center [933, 346] width 22 height 22
click at [889, 347] on span "8 of 12" at bounding box center [891, 346] width 32 height 32
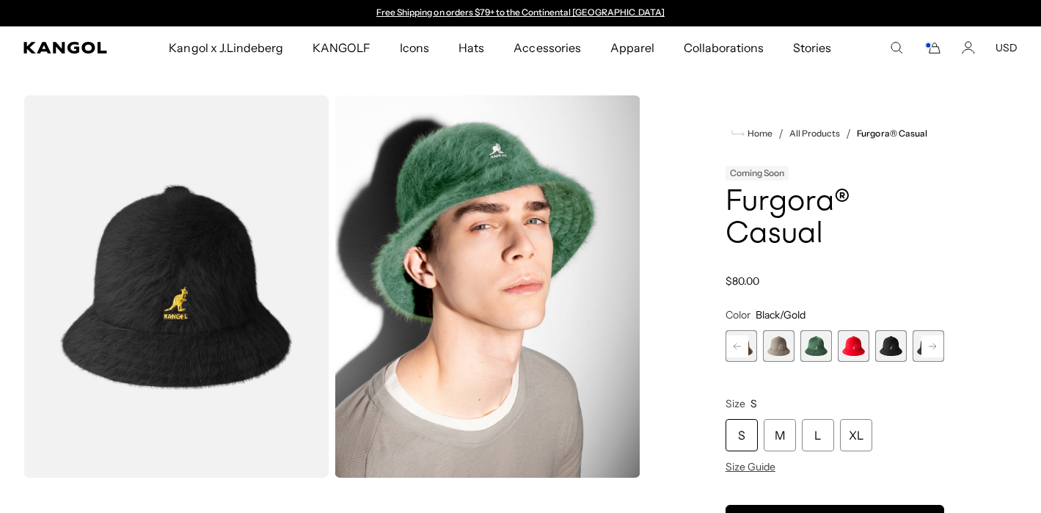
click at [938, 351] on rect at bounding box center [933, 346] width 22 height 22
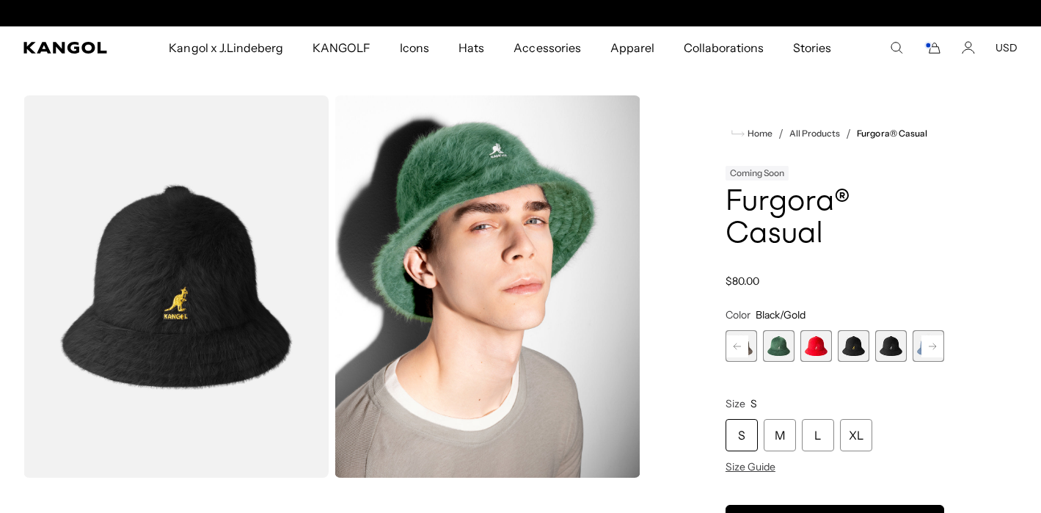
click at [894, 351] on span "9 of 12" at bounding box center [891, 346] width 32 height 32
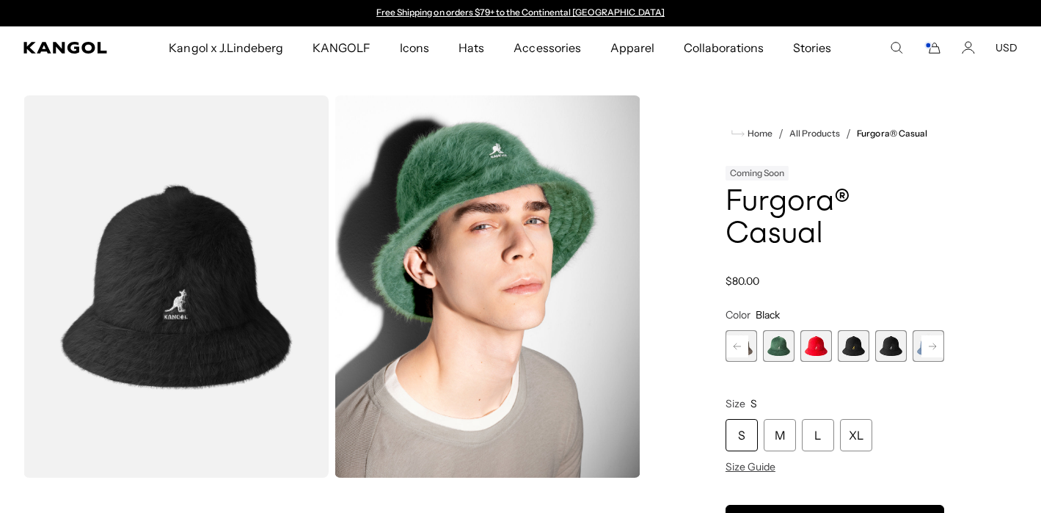
click at [931, 350] on rect at bounding box center [933, 346] width 22 height 22
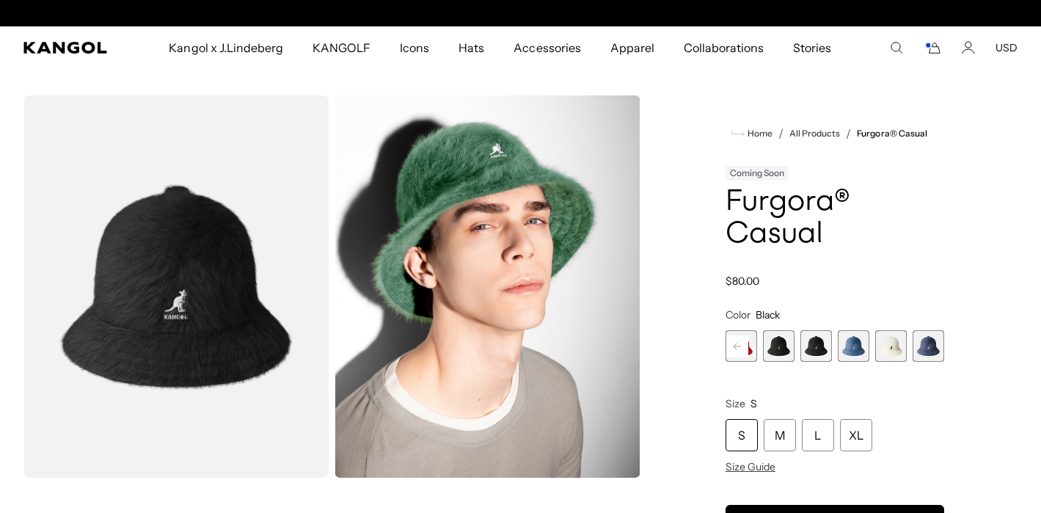
click at [931, 350] on span "12 of 12" at bounding box center [929, 346] width 32 height 32
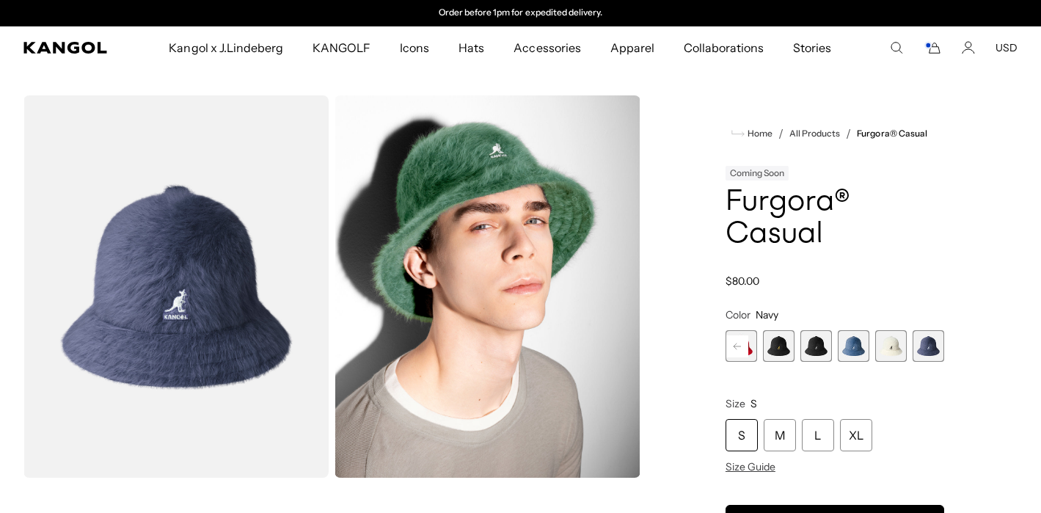
click at [777, 351] on span "8 of 12" at bounding box center [779, 346] width 32 height 32
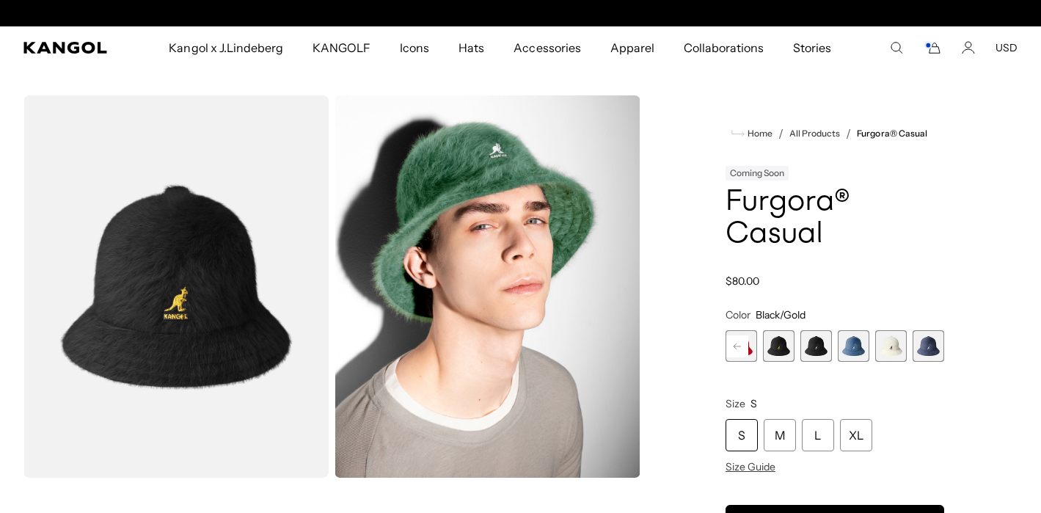
scroll to position [0, 302]
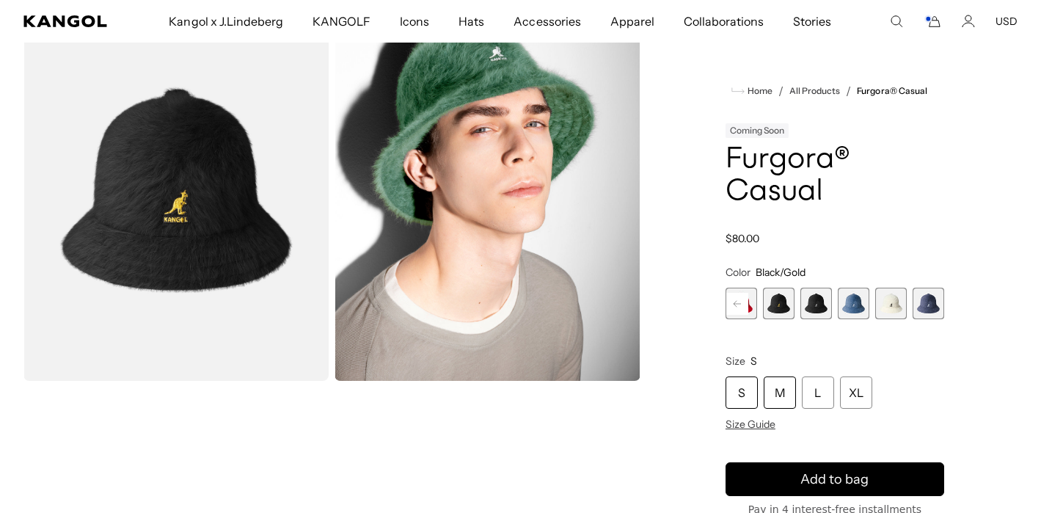
click at [785, 386] on div "M" at bounding box center [780, 392] width 32 height 32
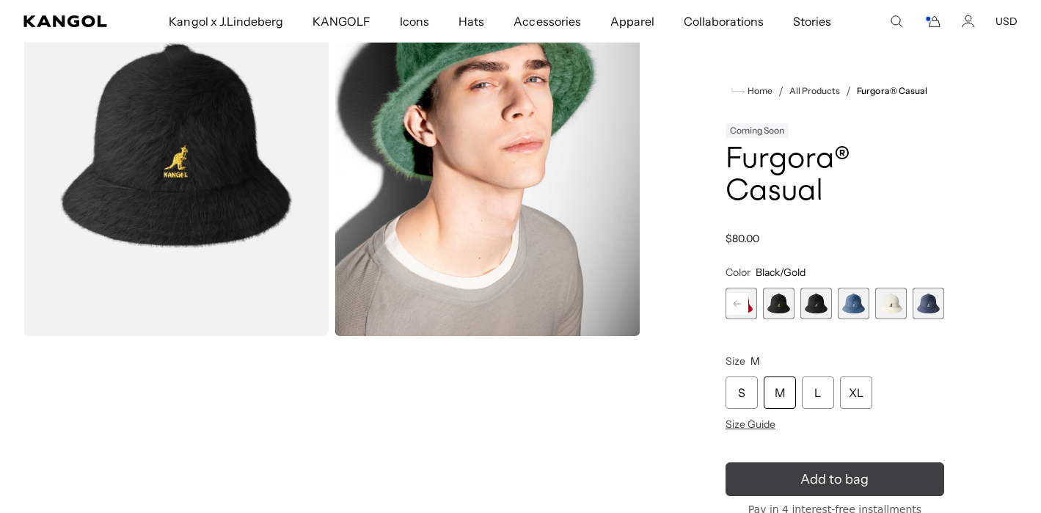
click at [836, 480] on icon "submit" at bounding box center [835, 479] width 28 height 28
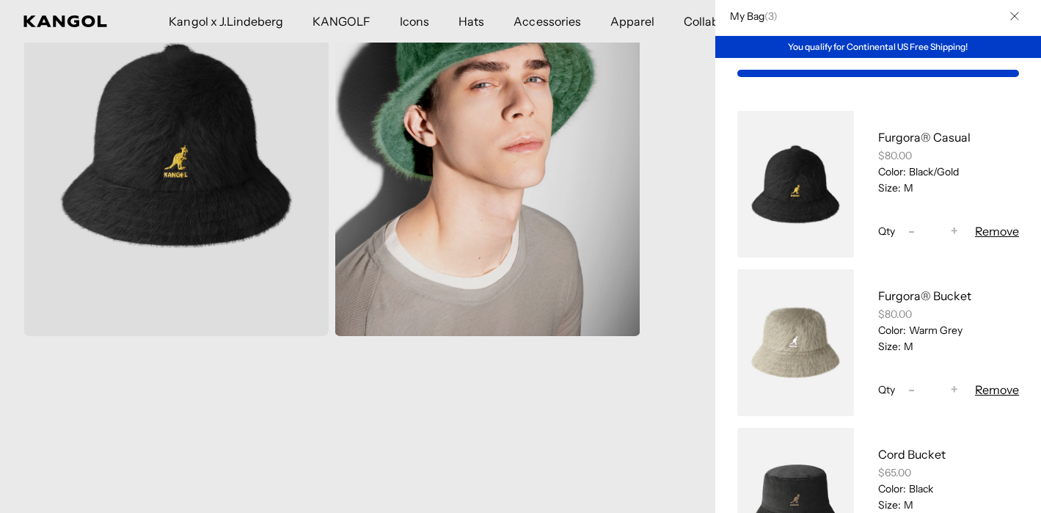
click at [1014, 15] on icon "Close" at bounding box center [1014, 16] width 9 height 9
